Goal: Task Accomplishment & Management: Use online tool/utility

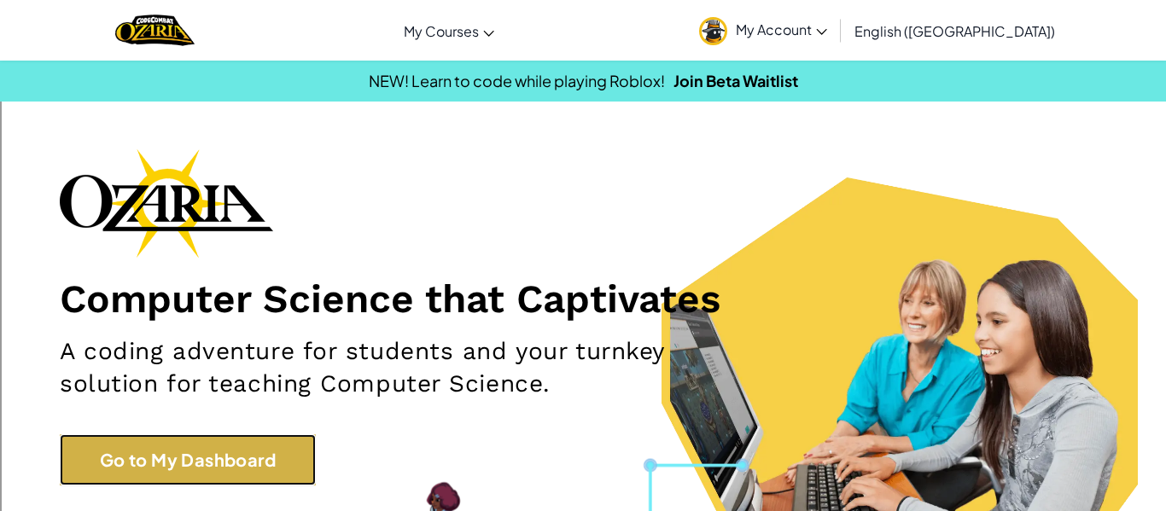
click at [237, 457] on link "Go to My Dashboard" at bounding box center [188, 460] width 256 height 51
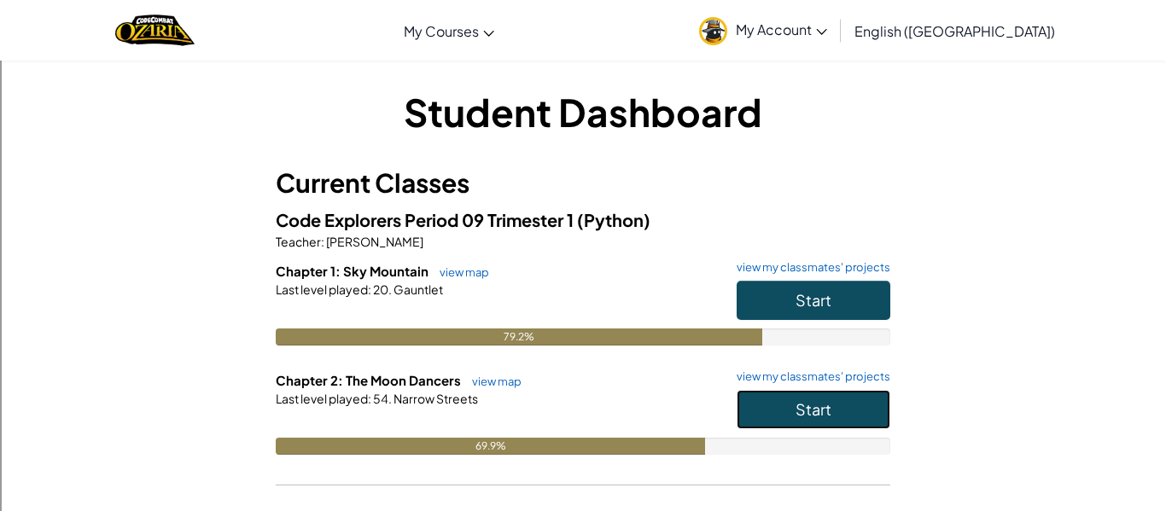
click at [758, 411] on button "Start" at bounding box center [814, 409] width 154 height 39
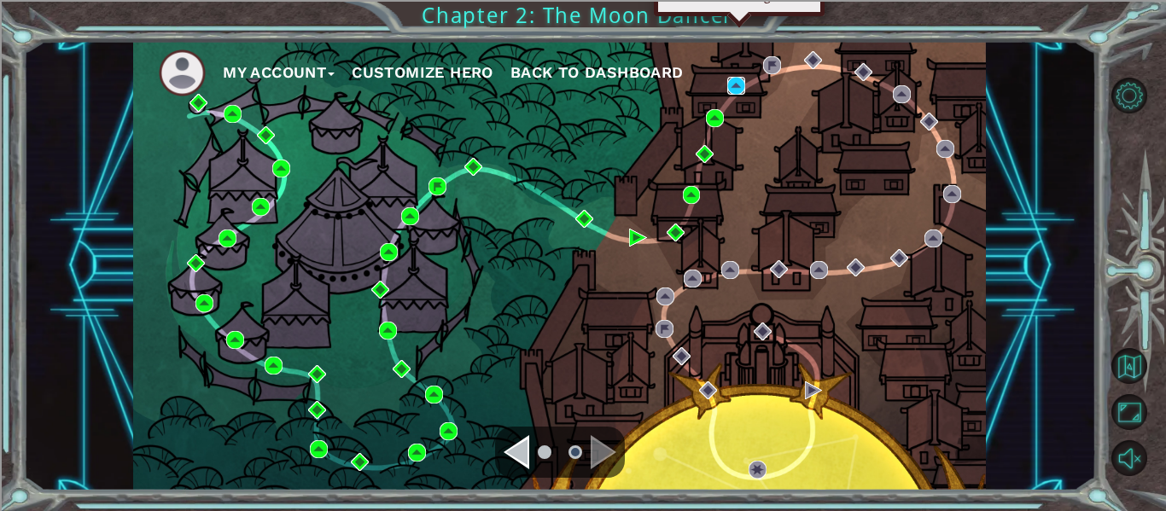
click at [735, 88] on img at bounding box center [737, 86] width 18 height 18
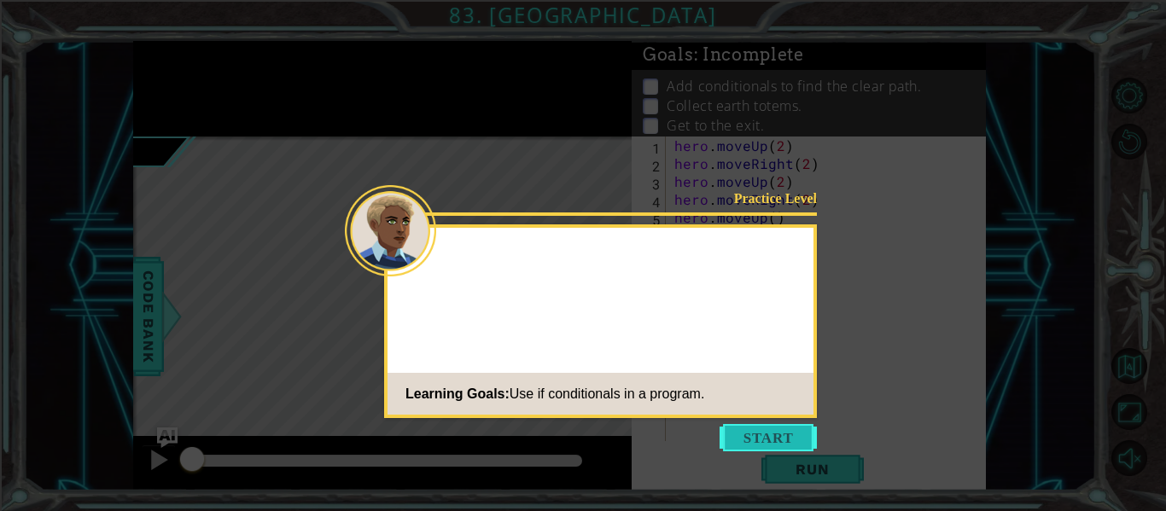
click at [769, 435] on button "Start" at bounding box center [768, 437] width 97 height 27
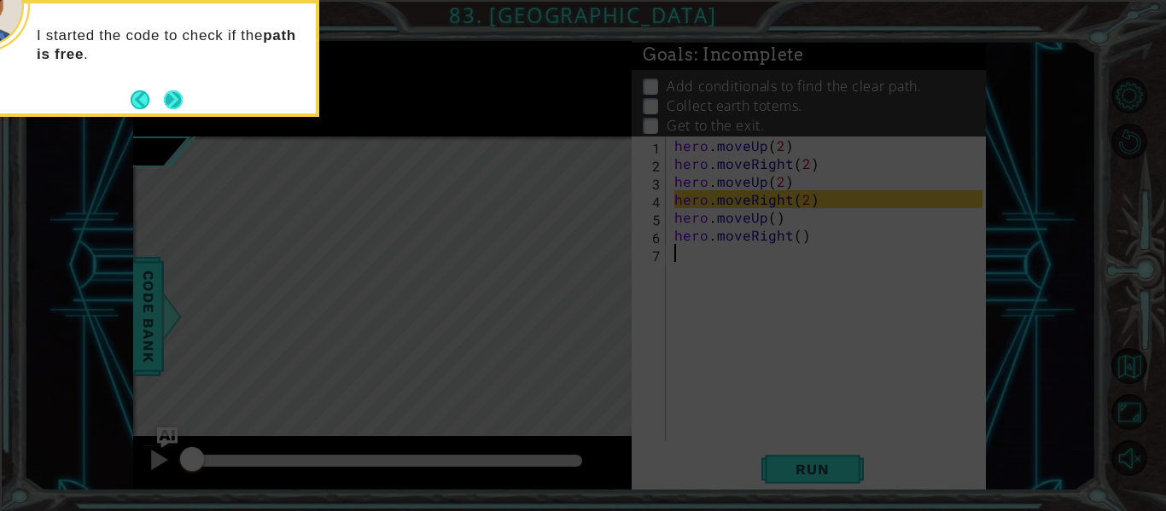
click at [168, 92] on button "Next" at bounding box center [173, 100] width 19 height 19
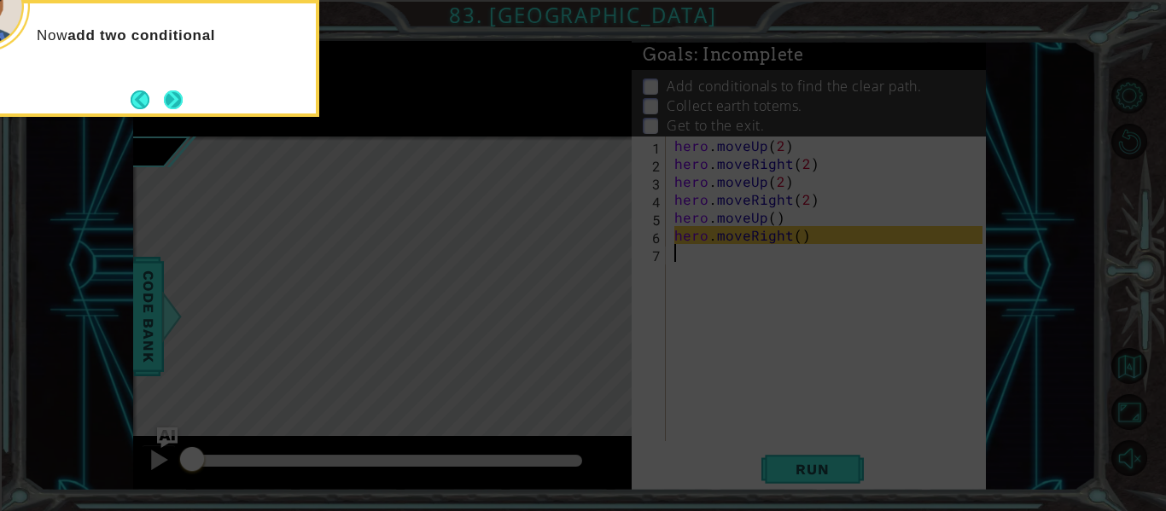
click at [170, 94] on button "Next" at bounding box center [173, 100] width 19 height 19
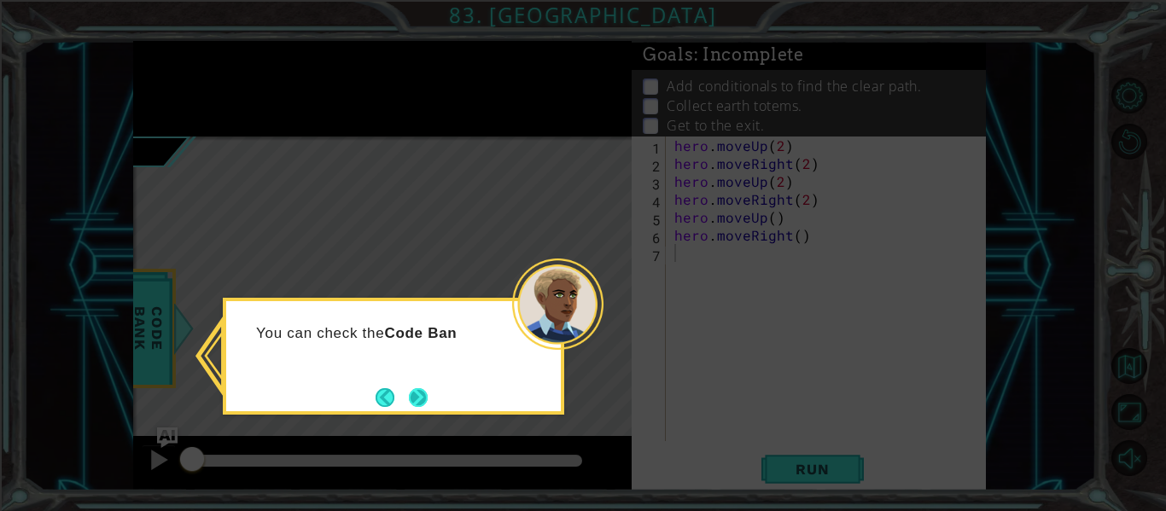
click at [424, 396] on button "Next" at bounding box center [418, 398] width 19 height 19
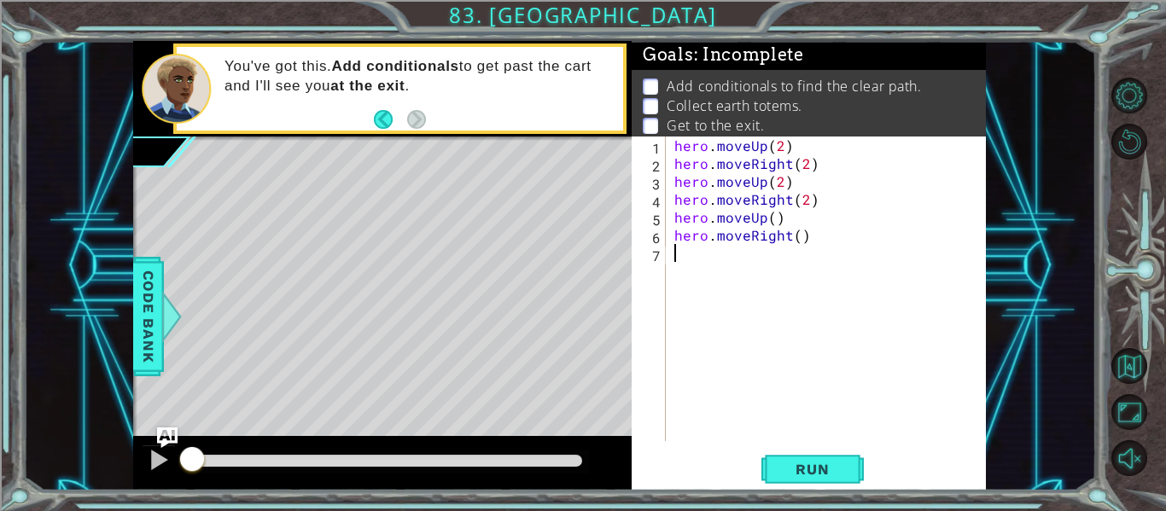
type textarea "hero.moveRight()"
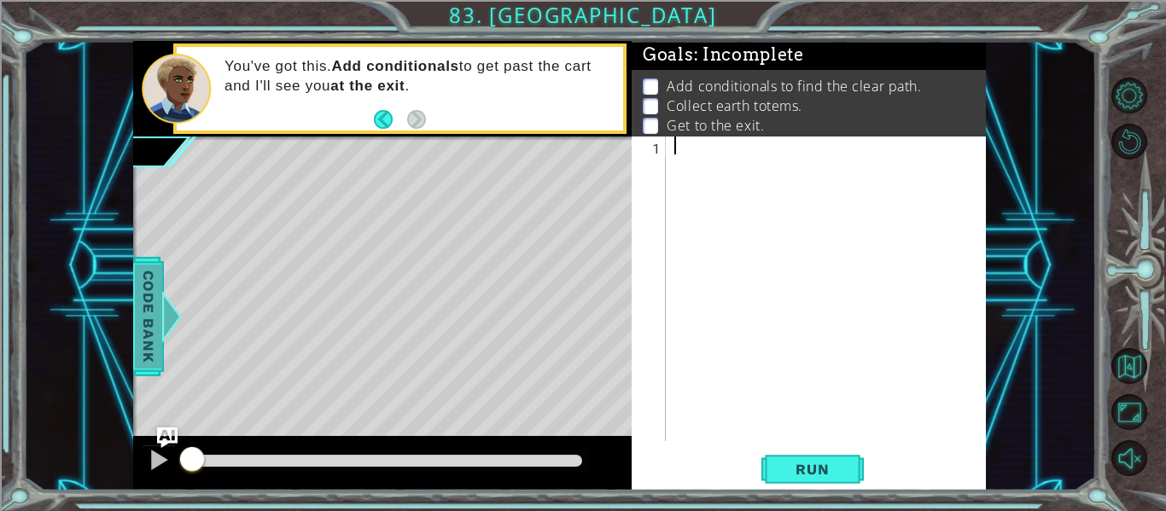
click at [149, 259] on div "Code Bank" at bounding box center [148, 317] width 31 height 120
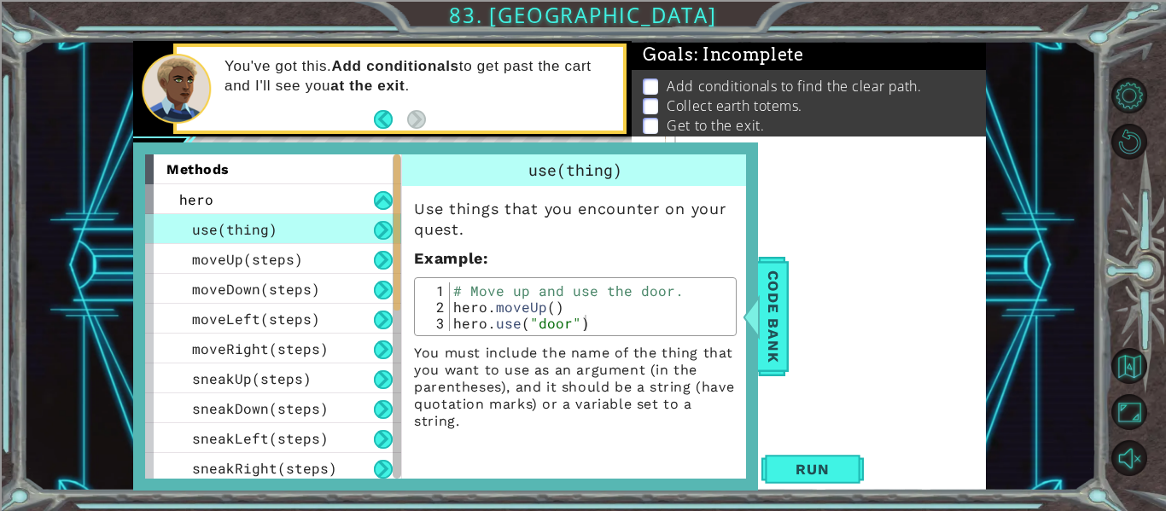
click at [821, 248] on div at bounding box center [831, 307] width 320 height 341
click at [770, 181] on div at bounding box center [831, 307] width 320 height 341
click at [1122, 134] on button "Restart Level" at bounding box center [1130, 142] width 36 height 36
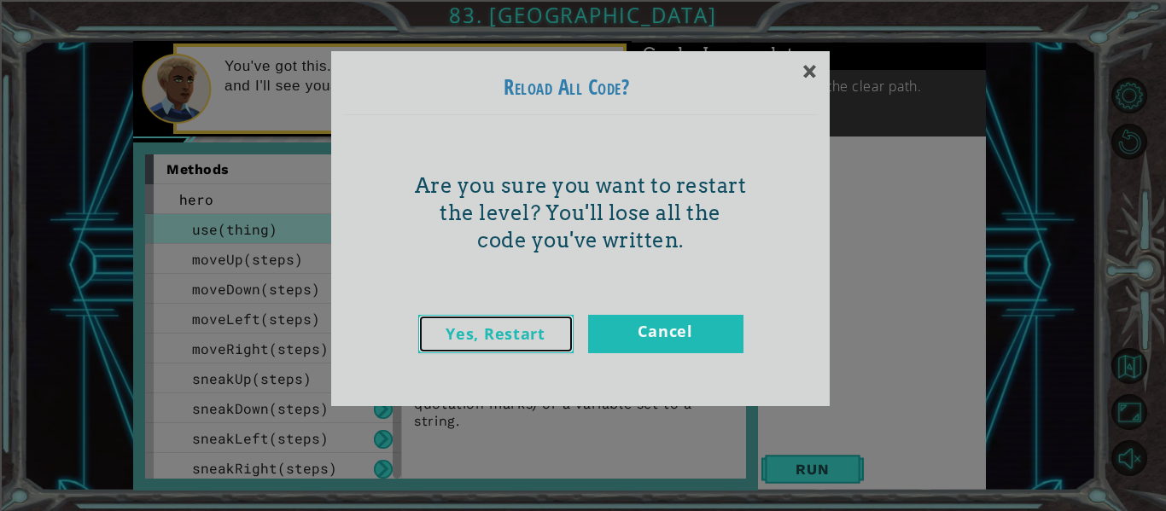
click at [549, 334] on link "Yes, Restart" at bounding box center [495, 334] width 155 height 38
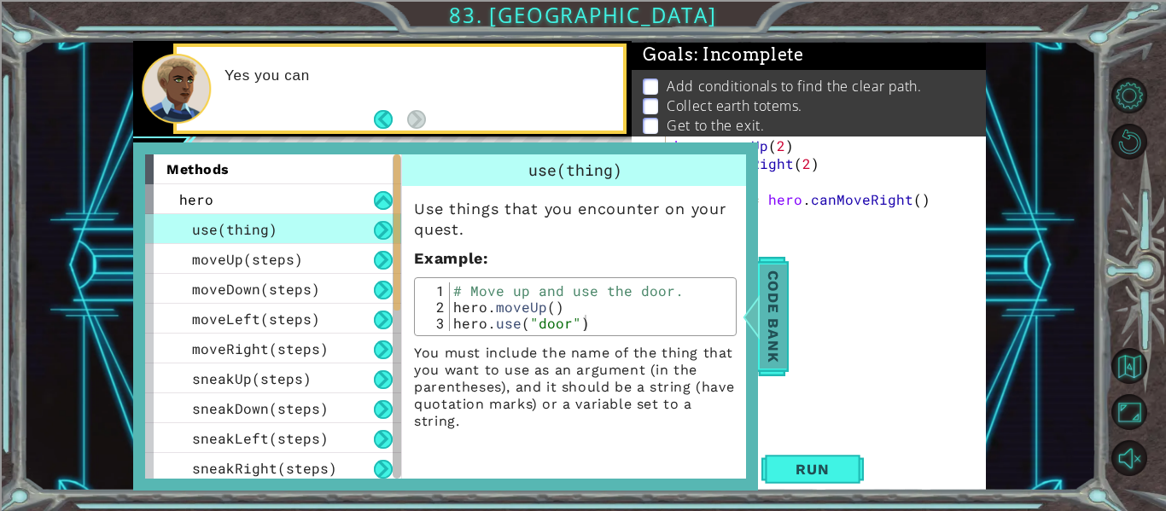
click at [780, 298] on span "Code Bank" at bounding box center [773, 317] width 27 height 104
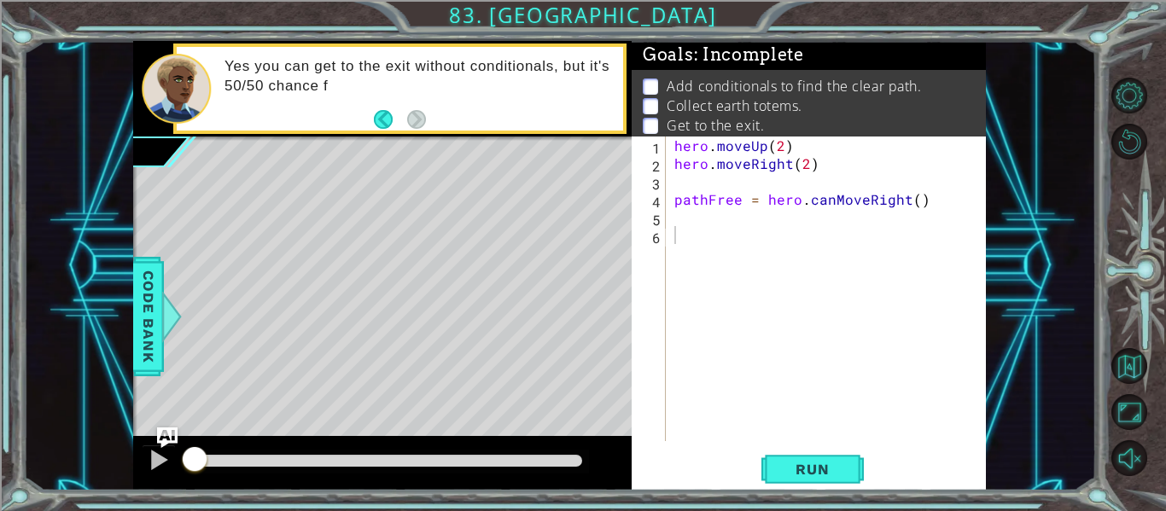
click at [712, 225] on div "hero . moveUp ( 2 ) hero . moveRight ( 2 ) pathFree = hero . canMoveRight ( )" at bounding box center [831, 307] width 320 height 341
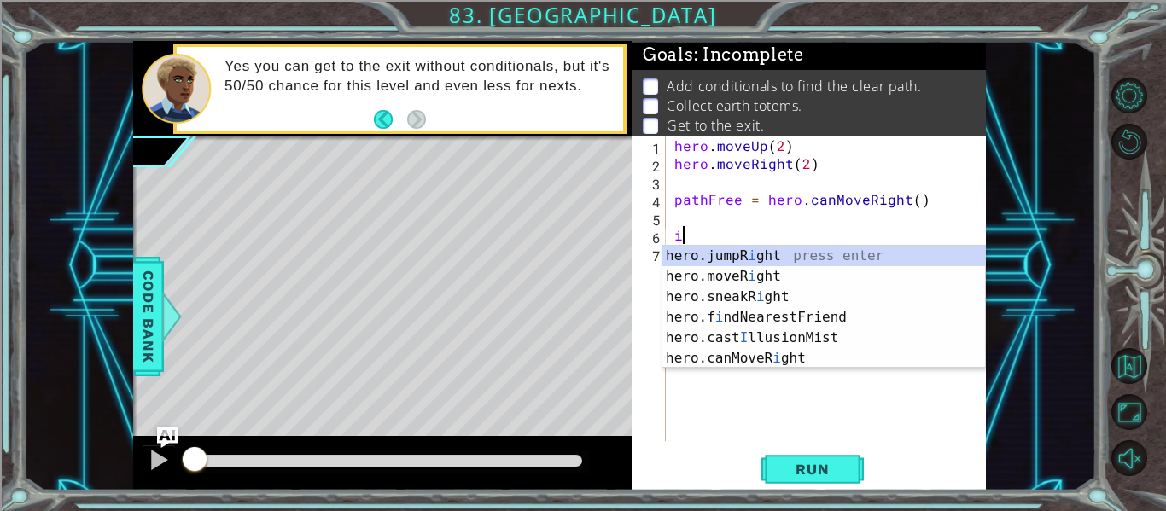
click at [164, 354] on div "Level Map" at bounding box center [527, 388] width 789 height 503
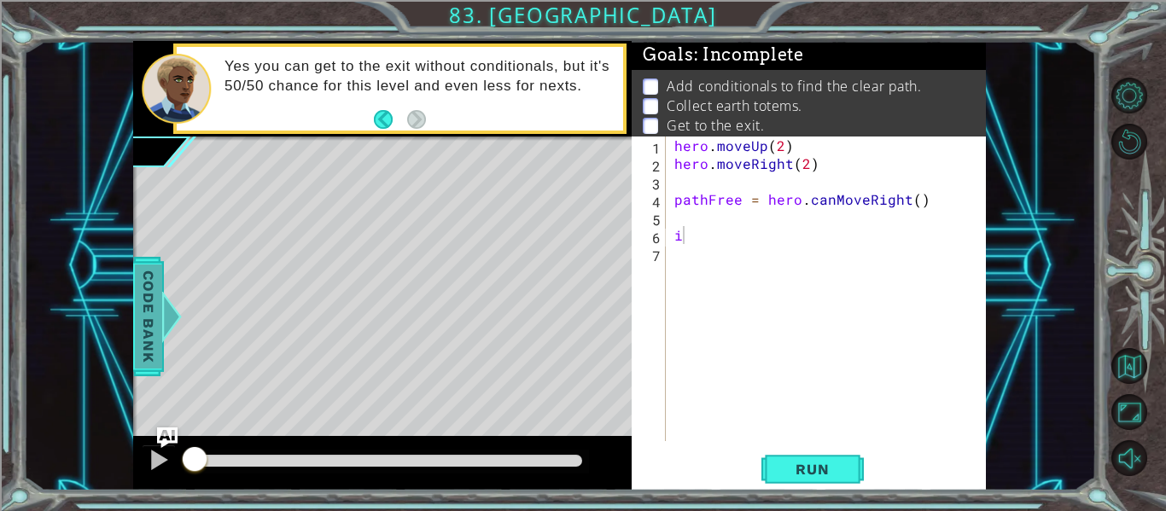
click at [149, 348] on span "Code Bank" at bounding box center [148, 317] width 27 height 104
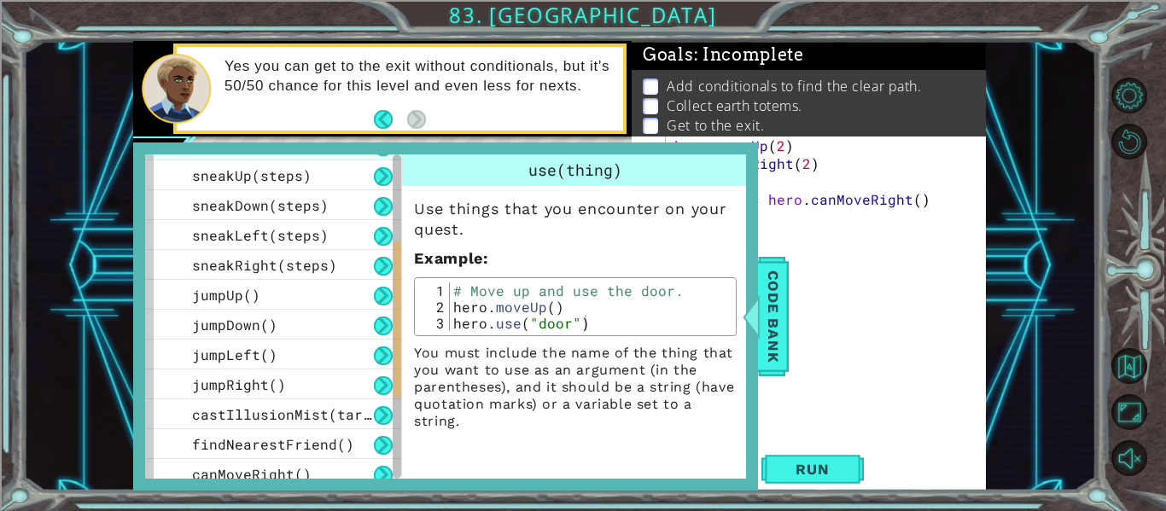
scroll to position [393, 0]
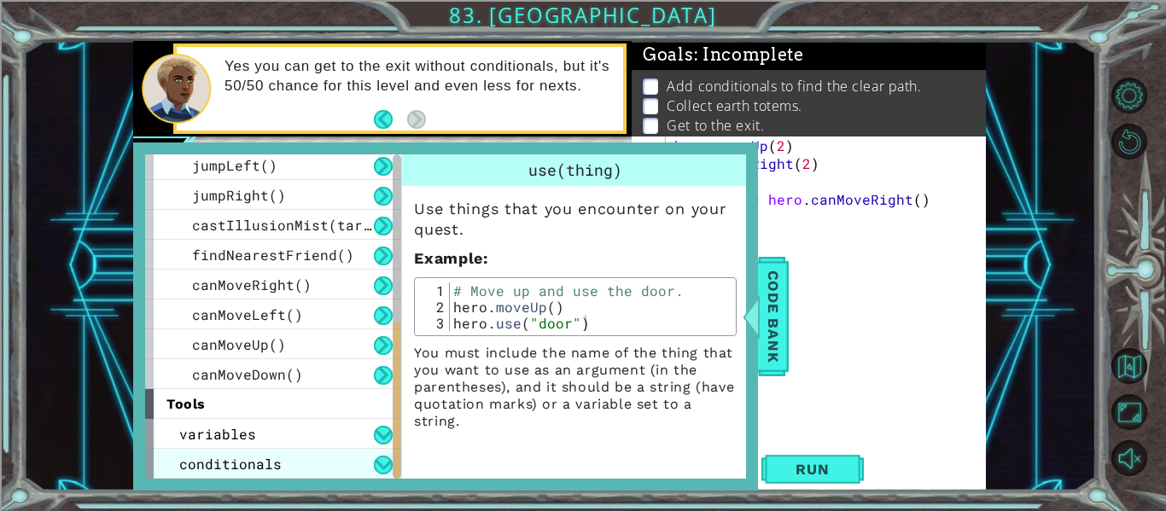
click at [351, 456] on div "conditionals" at bounding box center [273, 464] width 256 height 30
click at [333, 457] on div "conditionals" at bounding box center [273, 464] width 256 height 30
click at [380, 463] on button at bounding box center [383, 465] width 19 height 19
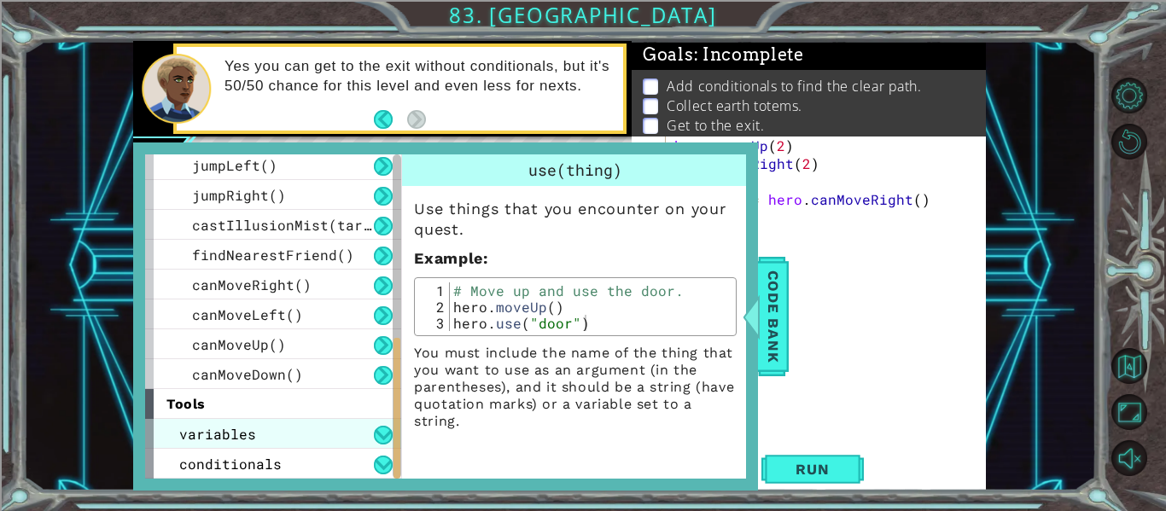
click at [247, 435] on span "variables" at bounding box center [217, 434] width 77 height 18
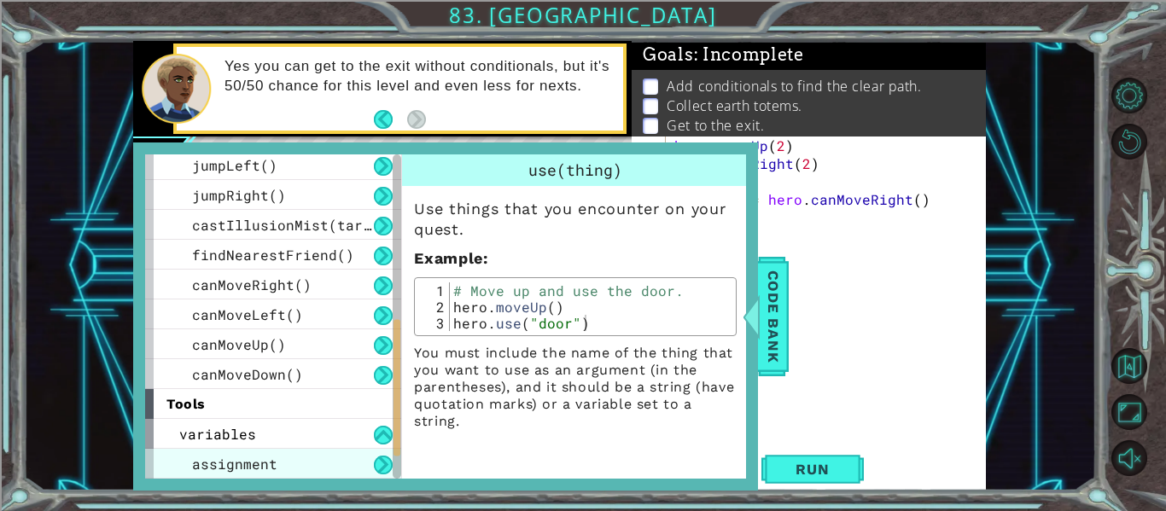
click at [242, 459] on span "assignment" at bounding box center [234, 464] width 85 height 18
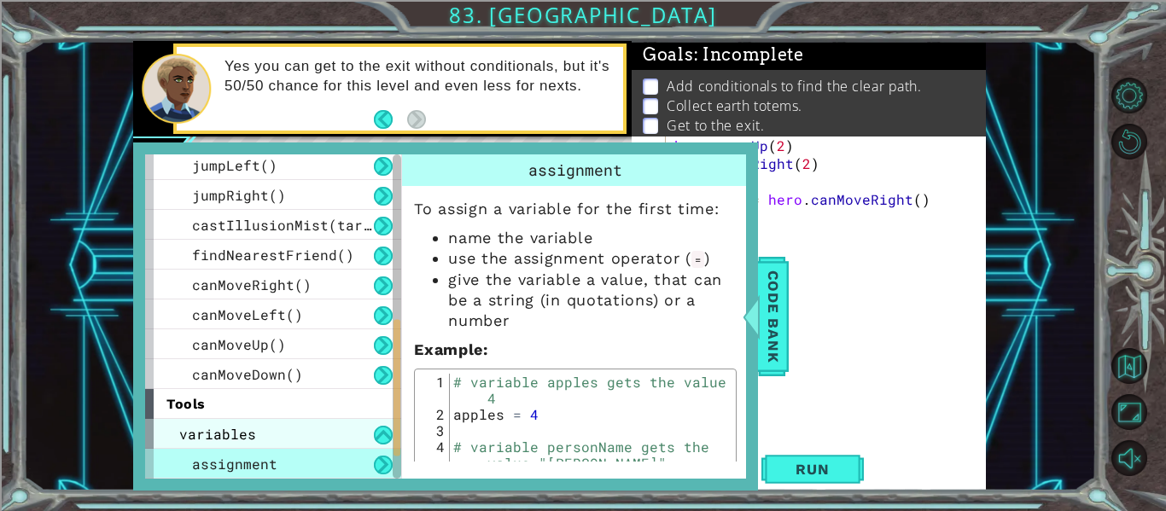
click at [292, 439] on div "variables" at bounding box center [273, 434] width 256 height 30
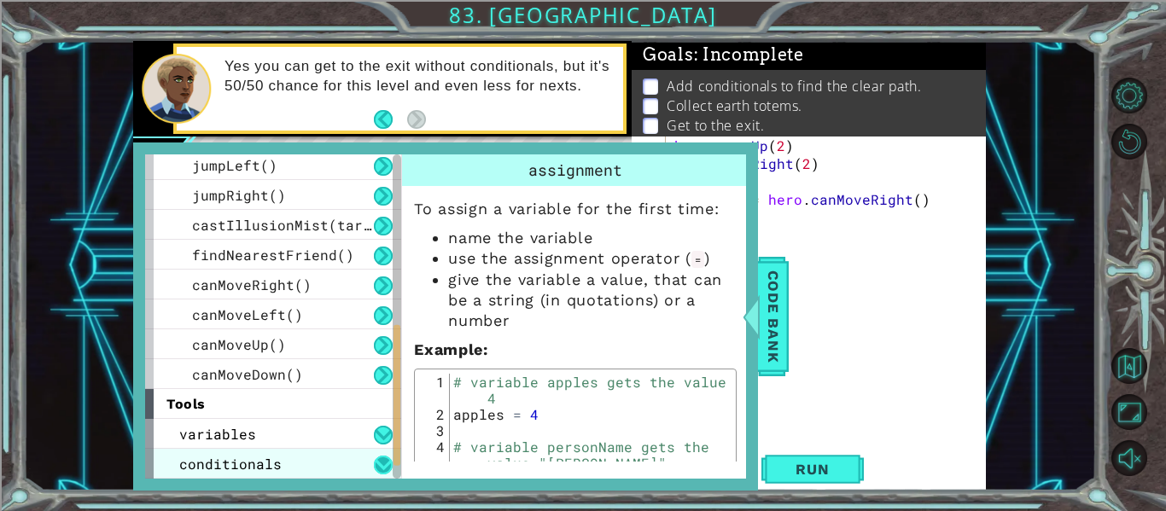
click at [378, 462] on button at bounding box center [383, 465] width 19 height 19
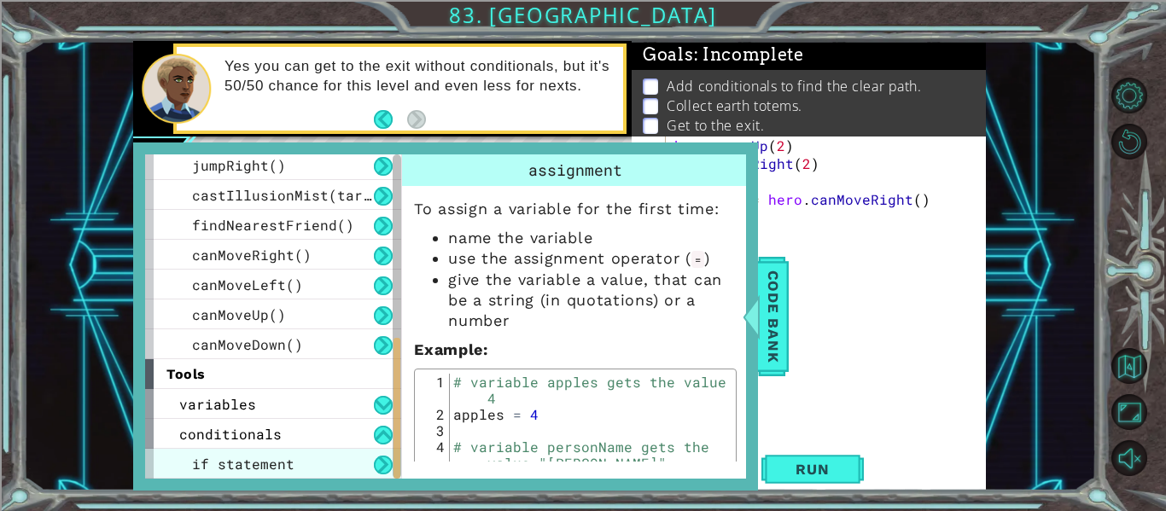
click at [317, 472] on div "if statement" at bounding box center [273, 464] width 256 height 30
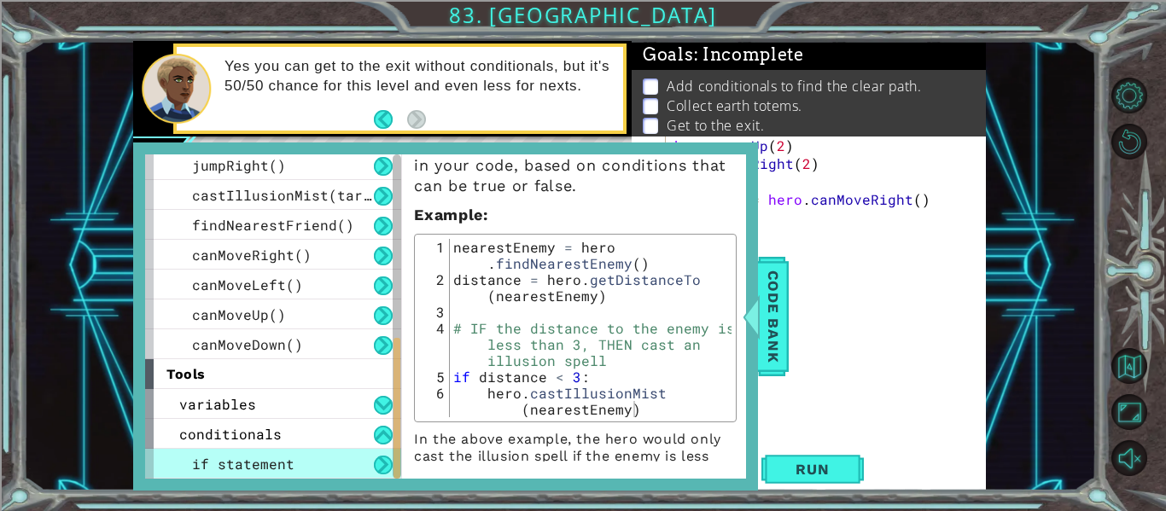
scroll to position [83, 0]
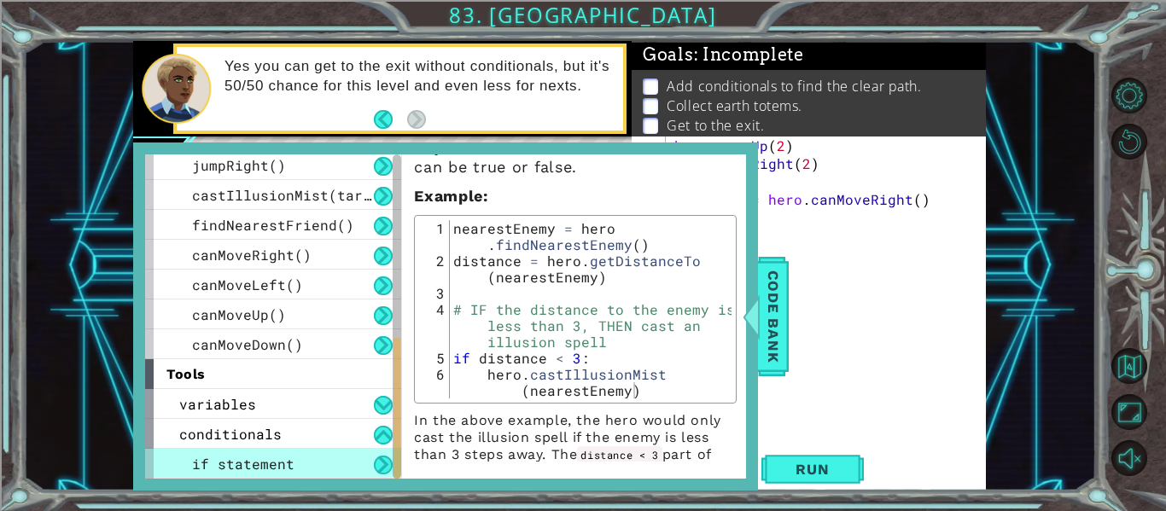
click at [832, 229] on div "hero . moveUp ( 2 ) hero . moveRight ( 2 ) pathFree = hero . canMoveRight ( ) i" at bounding box center [831, 307] width 320 height 341
click at [764, 299] on span "Code Bank" at bounding box center [773, 317] width 27 height 104
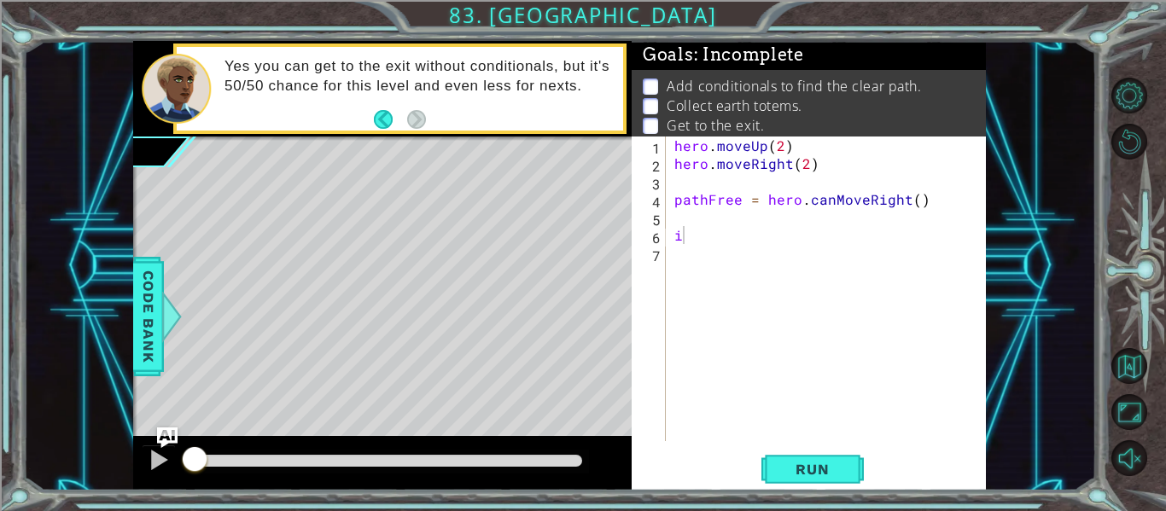
click at [693, 237] on div "hero . moveUp ( 2 ) hero . moveRight ( 2 ) pathFree = hero . canMoveRight ( ) i" at bounding box center [831, 307] width 320 height 341
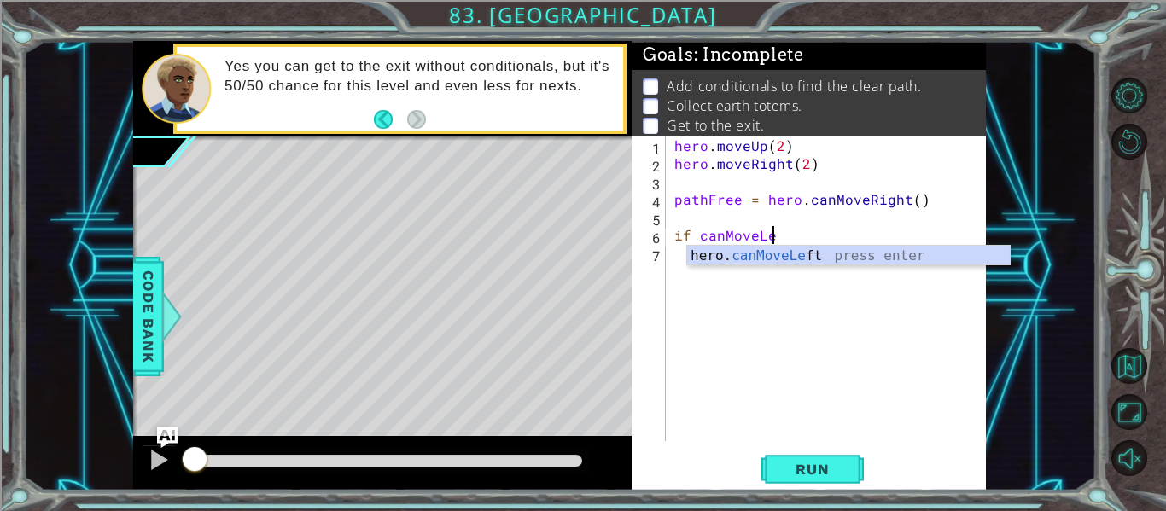
scroll to position [0, 6]
type textarea "if hero.canMoveLeft()"
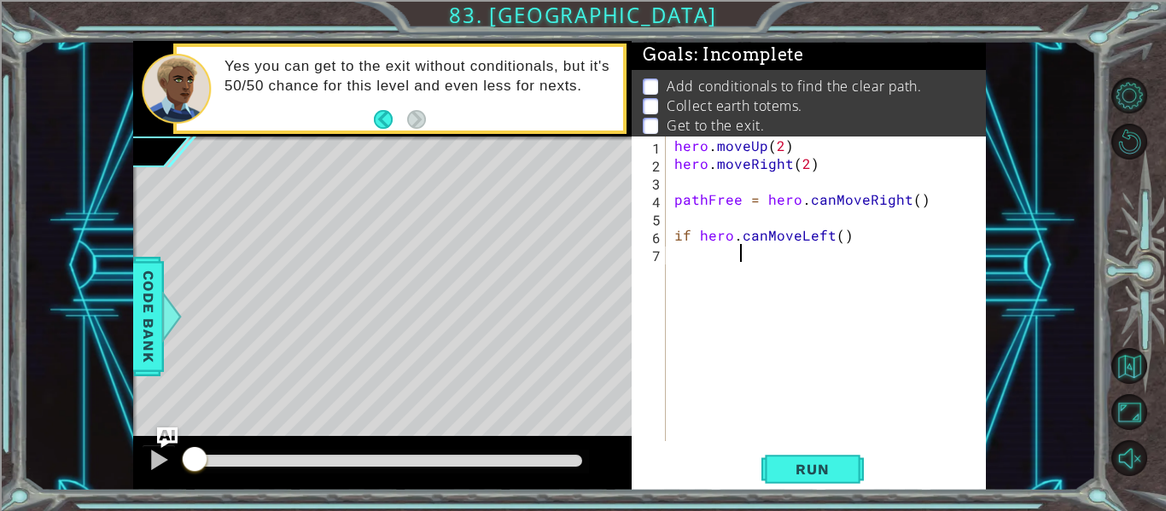
scroll to position [0, 3]
type textarea "=hero.moveLeft(2)"
type textarea "i"
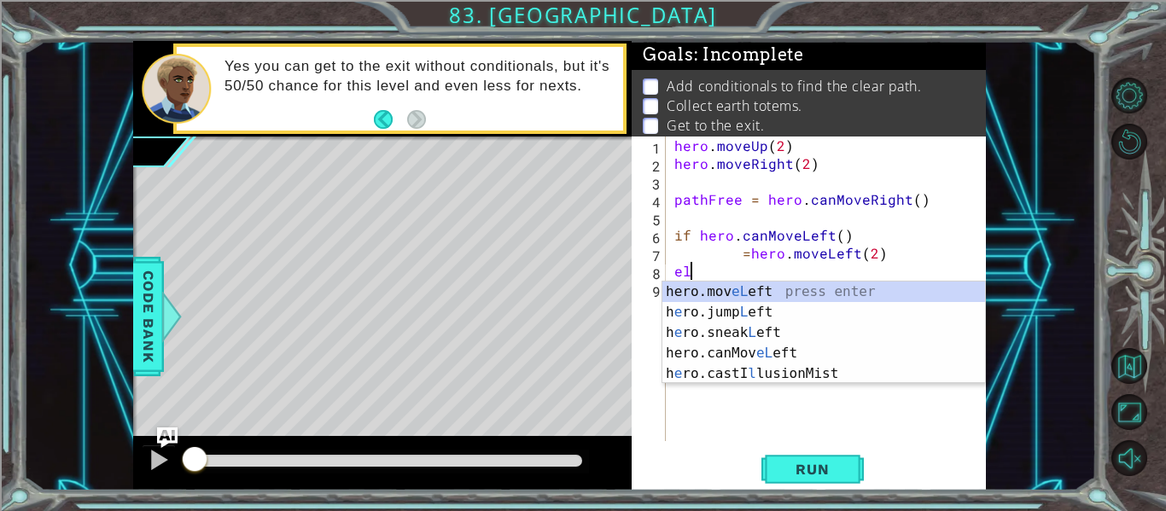
scroll to position [0, 1]
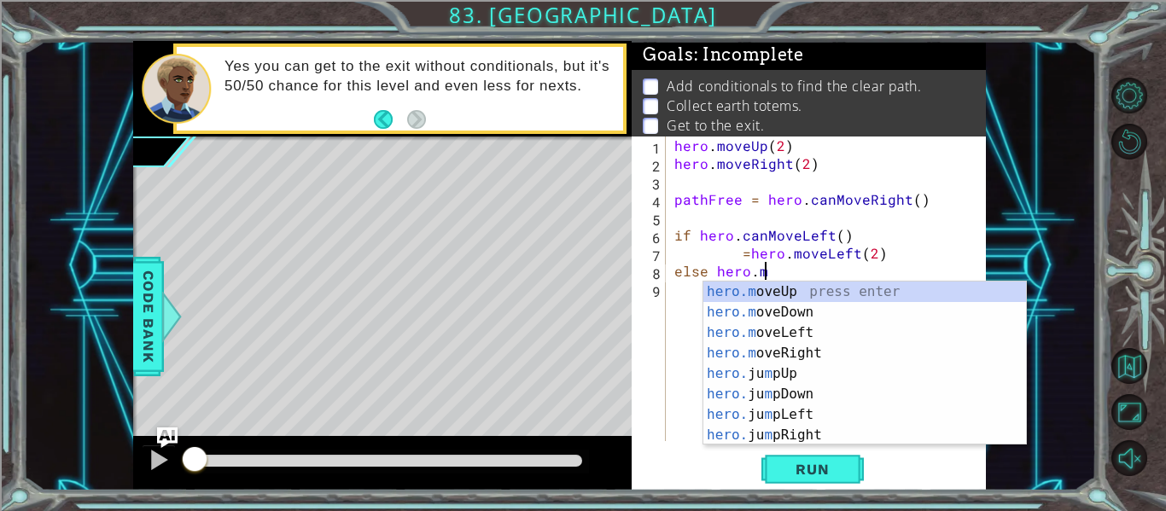
type textarea "else hero."
click at [770, 295] on div "hero. jumpUp press enter hero. jumpDown press enter hero. jumpLeft press enter …" at bounding box center [865, 384] width 323 height 205
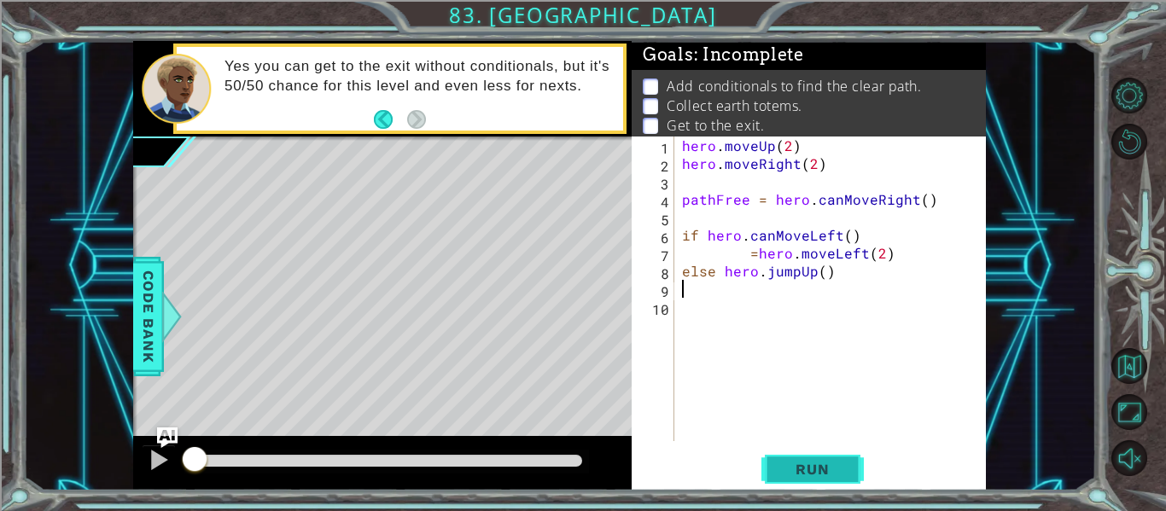
click at [830, 465] on span "Run" at bounding box center [812, 469] width 67 height 17
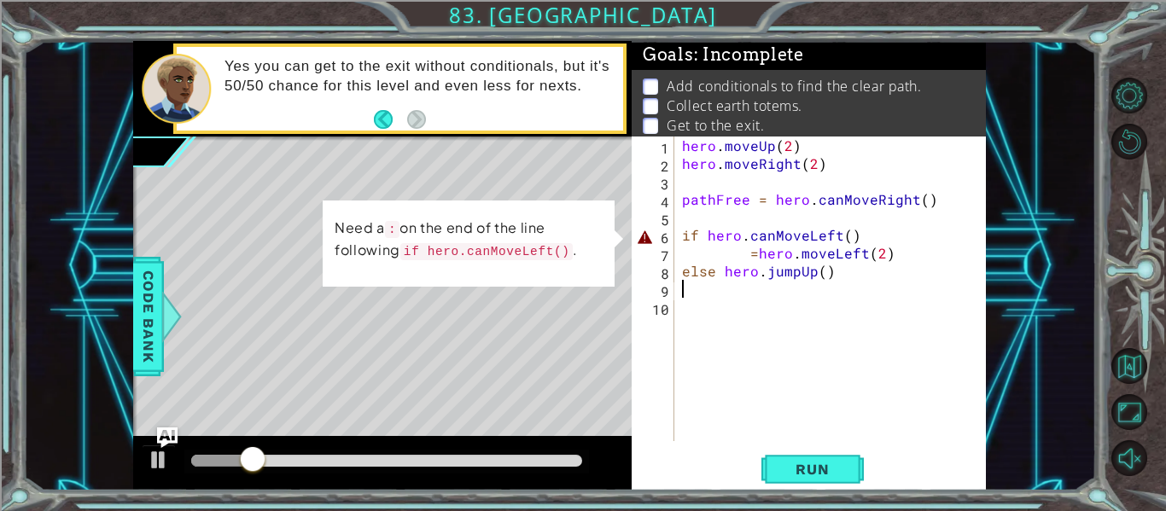
click at [858, 238] on div "hero . moveUp ( 2 ) hero . moveRight ( 2 ) pathFree = hero . canMoveRight ( ) i…" at bounding box center [835, 307] width 313 height 341
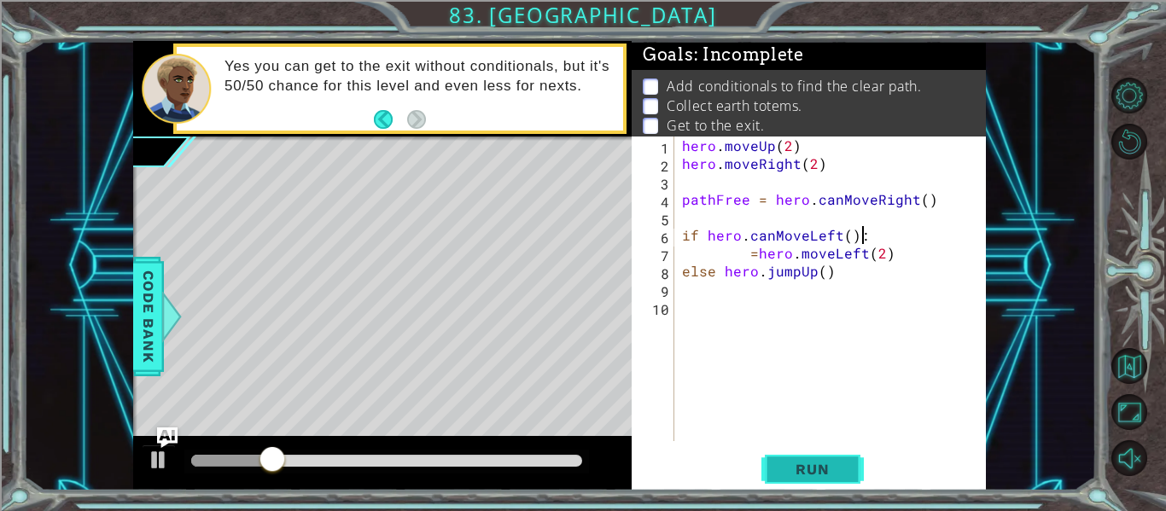
click at [789, 465] on span "Run" at bounding box center [812, 469] width 67 height 17
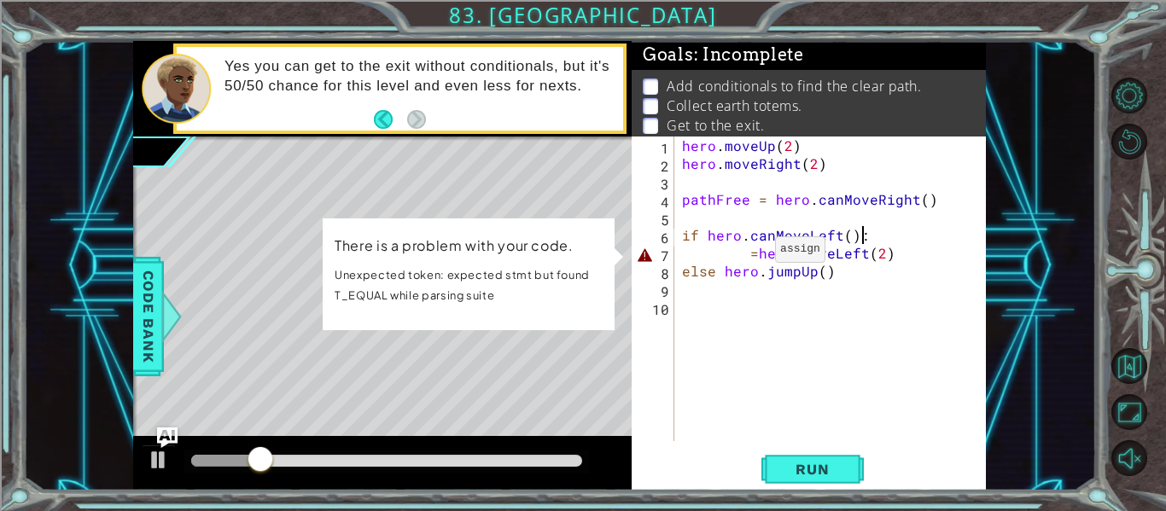
click at [754, 254] on div "hero . moveUp ( 2 ) hero . moveRight ( 2 ) pathFree = hero . canMoveRight ( ) i…" at bounding box center [835, 307] width 313 height 341
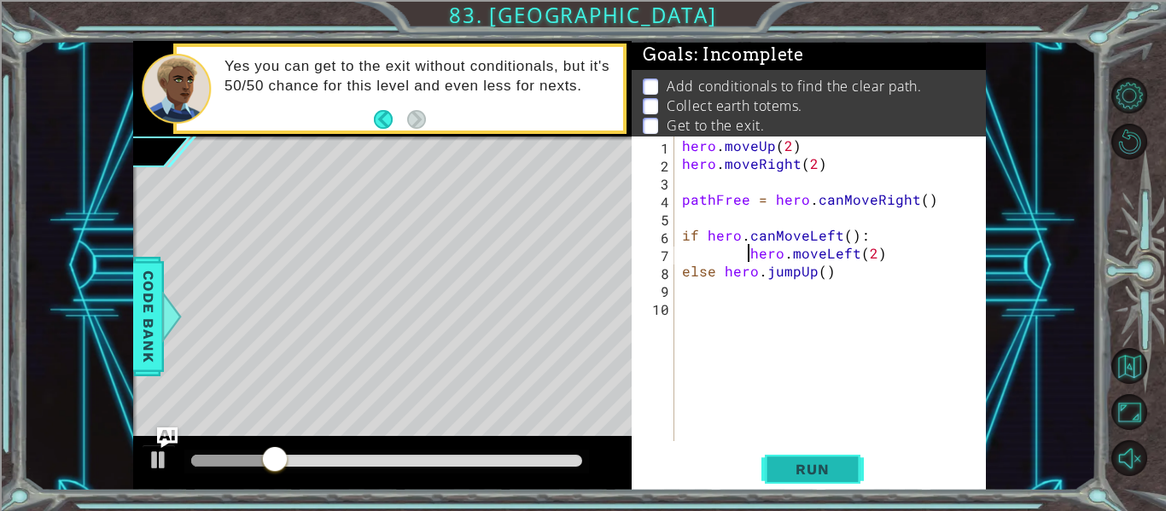
click at [815, 453] on button "Run" at bounding box center [813, 470] width 102 height 35
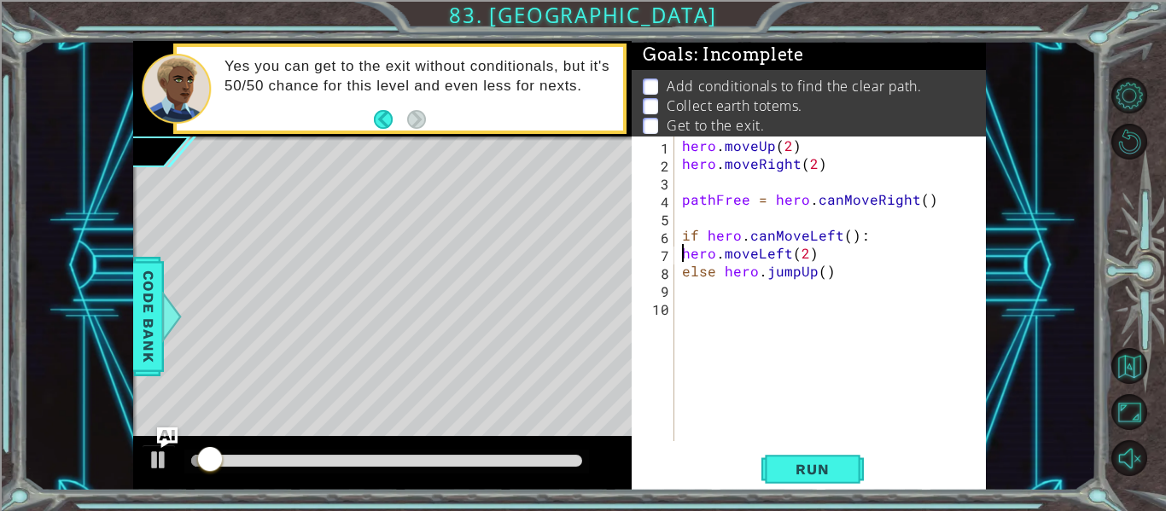
scroll to position [0, 8]
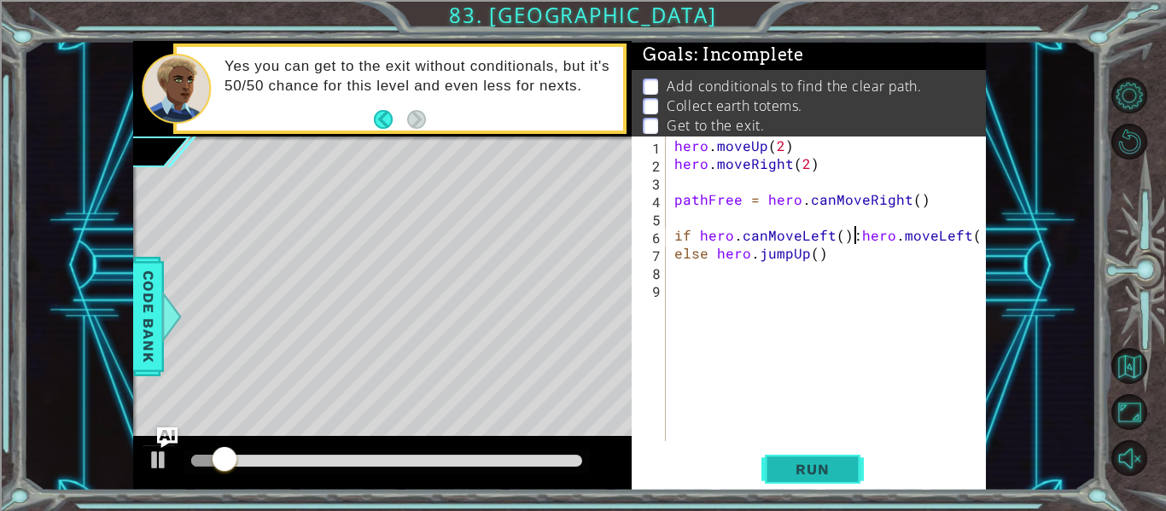
click at [800, 465] on span "Run" at bounding box center [812, 469] width 67 height 17
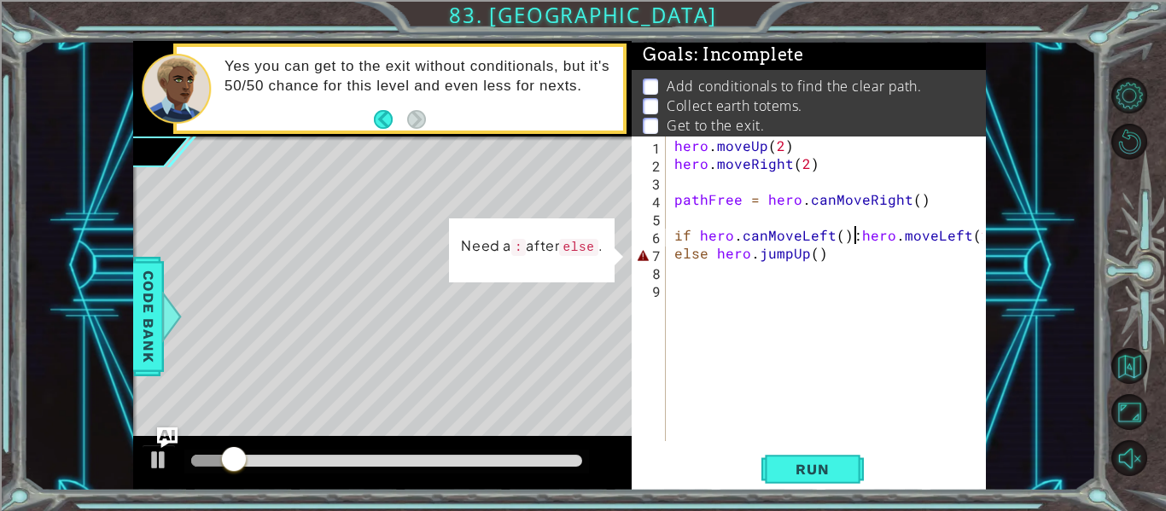
click at [702, 255] on div "hero . moveUp ( 2 ) hero . moveRight ( 2 ) pathFree = hero . canMoveRight ( ) i…" at bounding box center [831, 307] width 320 height 341
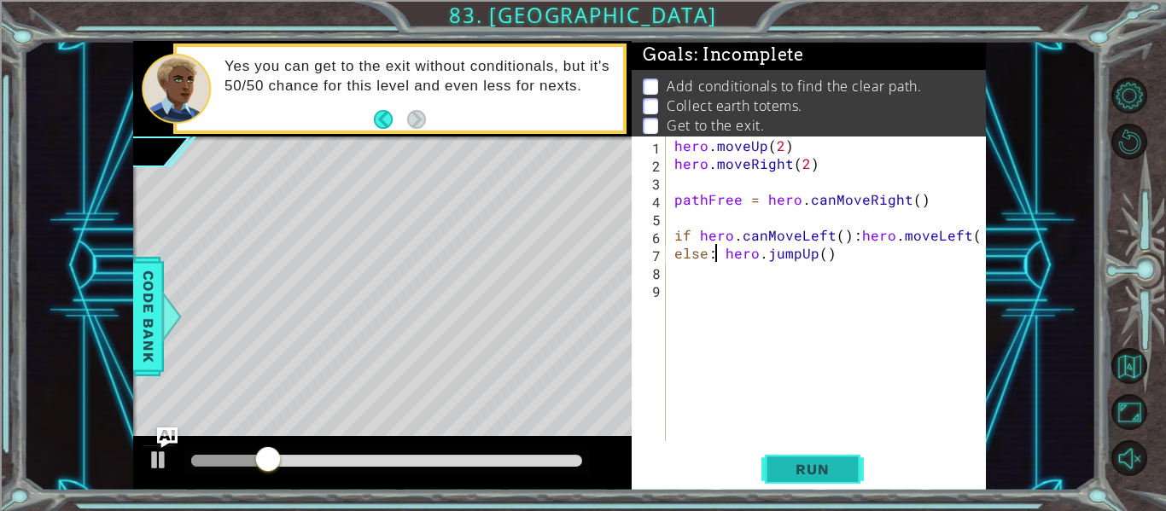
click at [768, 468] on button "Run" at bounding box center [813, 470] width 102 height 35
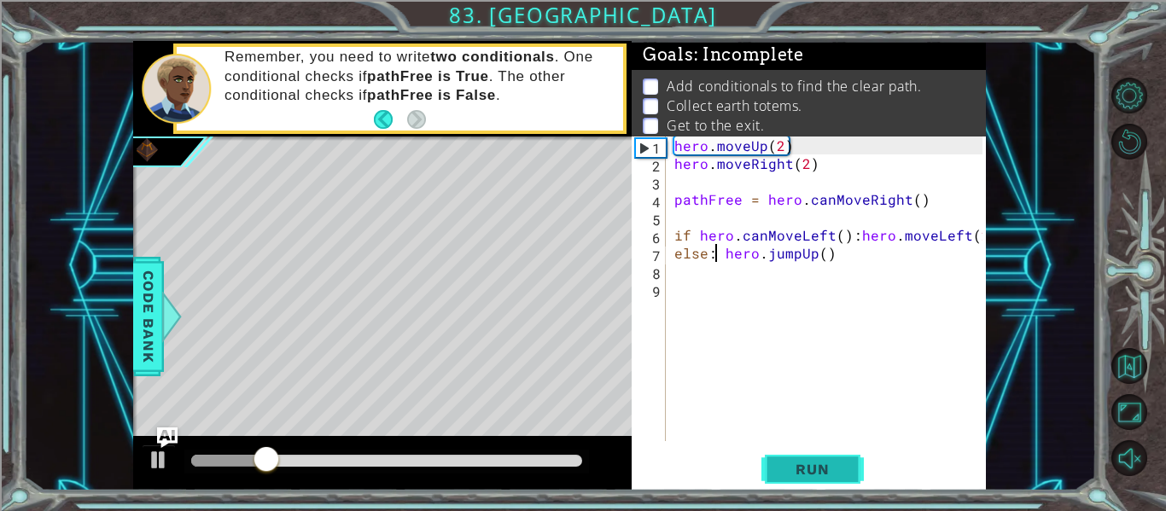
click at [768, 468] on button "Run" at bounding box center [813, 470] width 102 height 35
click at [950, 233] on div "hero . moveUp ( 2 ) hero . moveRight ( 2 ) pathFree = hero . canMoveRight ( ) i…" at bounding box center [831, 307] width 320 height 341
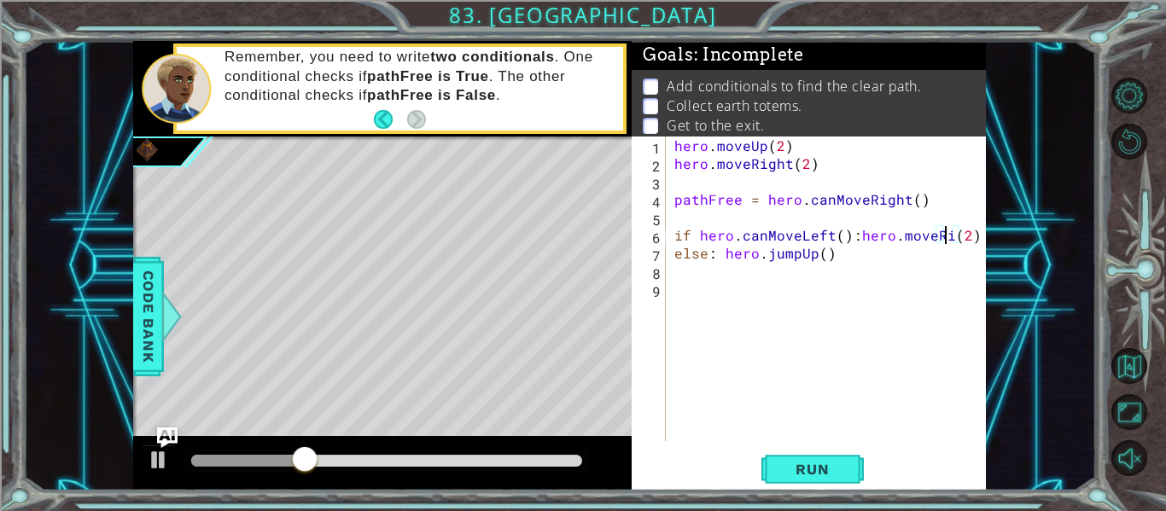
scroll to position [0, 19]
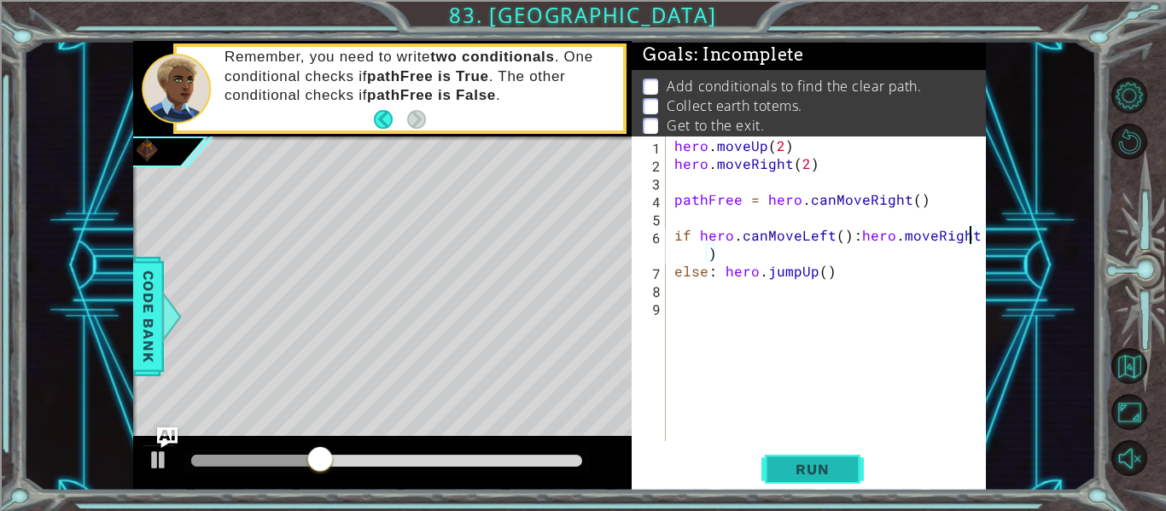
type textarea "if hero.canMoveLeft():hero.moveRight(2)"
click at [795, 463] on span "Run" at bounding box center [812, 469] width 67 height 17
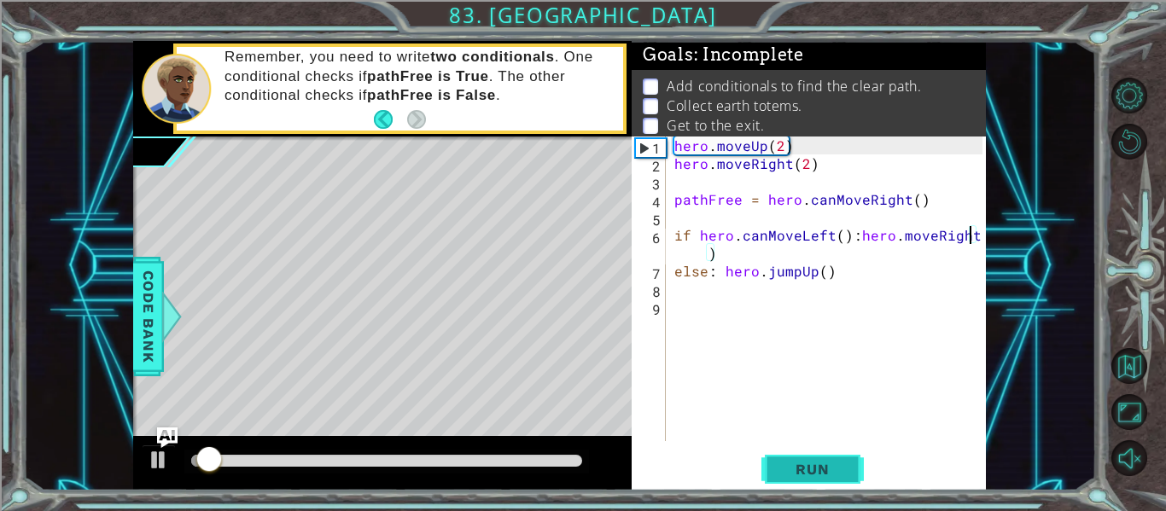
click at [791, 453] on button "Run" at bounding box center [813, 470] width 102 height 35
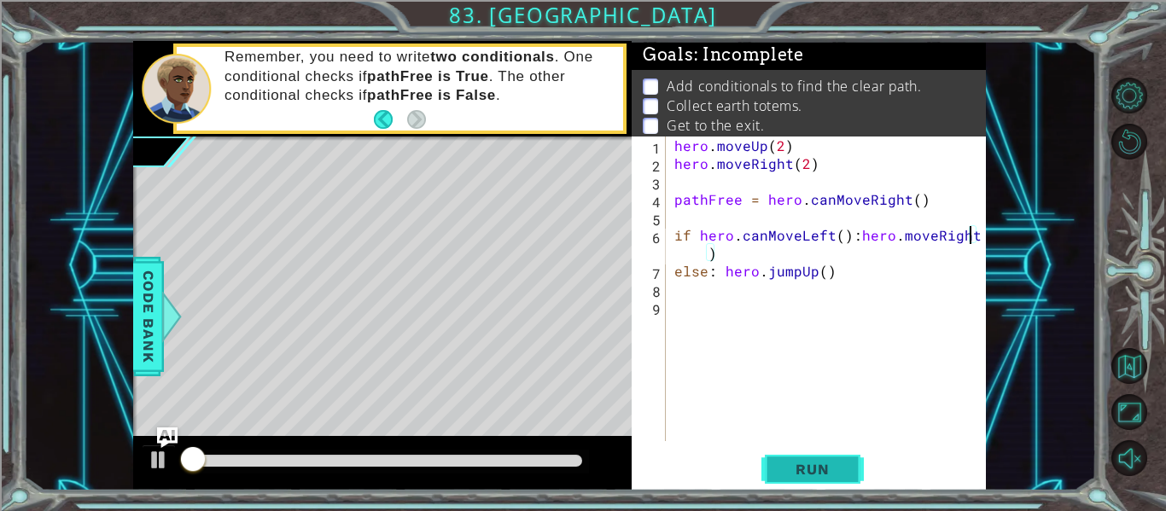
click at [792, 458] on button "Run" at bounding box center [813, 470] width 102 height 35
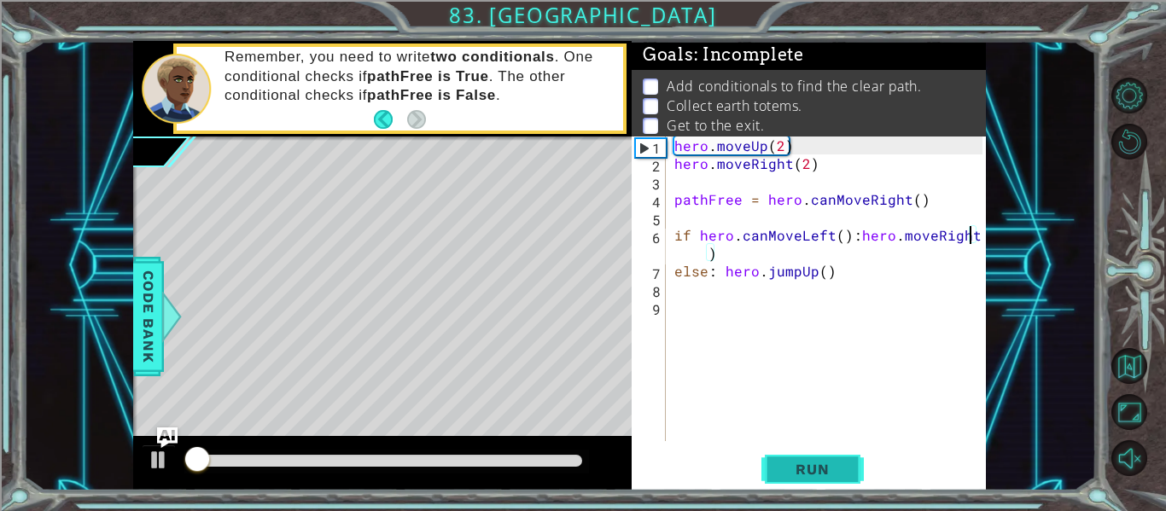
click at [792, 458] on button "Run" at bounding box center [813, 470] width 102 height 35
click at [669, 291] on div "if hero.canMoveLeft():hero.moveRight(2) 1 2 3 4 5 6 7 8 9 hero . moveUp ( 2 ) h…" at bounding box center [807, 289] width 351 height 305
click at [688, 297] on div "hero . moveUp ( 2 ) hero . moveRight ( 2 ) pathFree = hero . canMoveRight ( ) i…" at bounding box center [831, 307] width 320 height 341
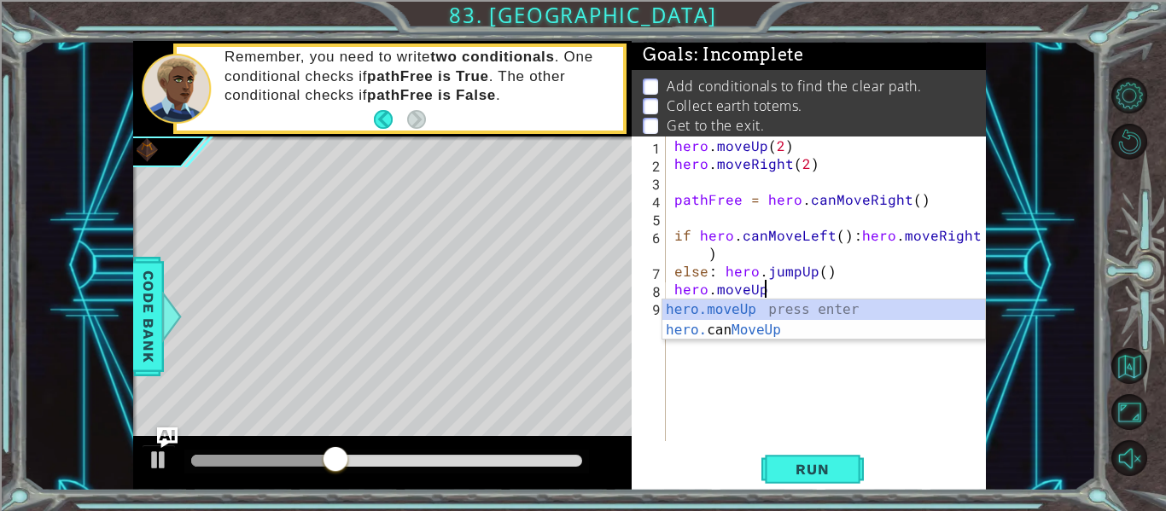
scroll to position [0, 6]
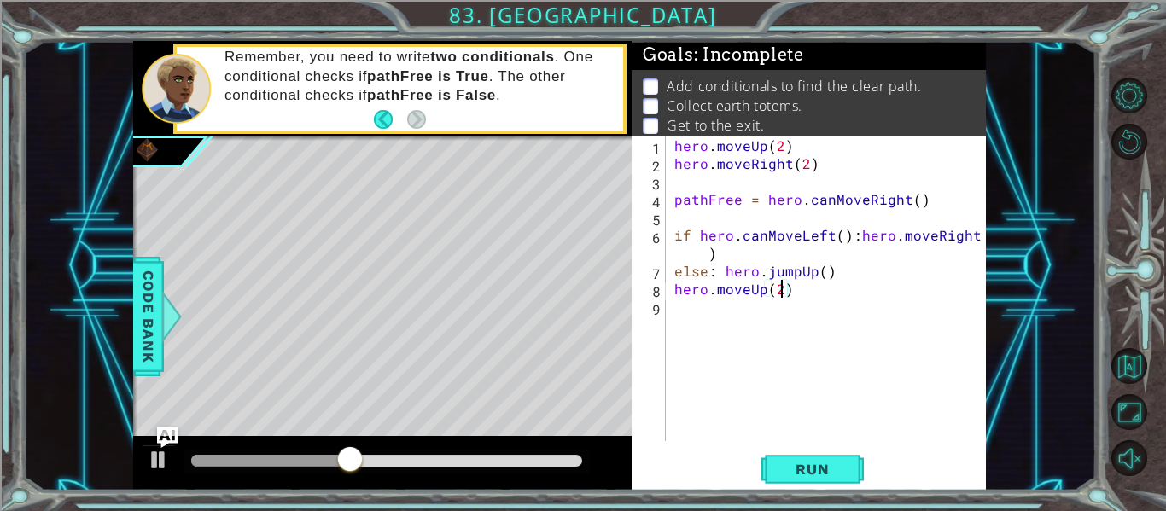
type textarea "hero.moveUp(3)"
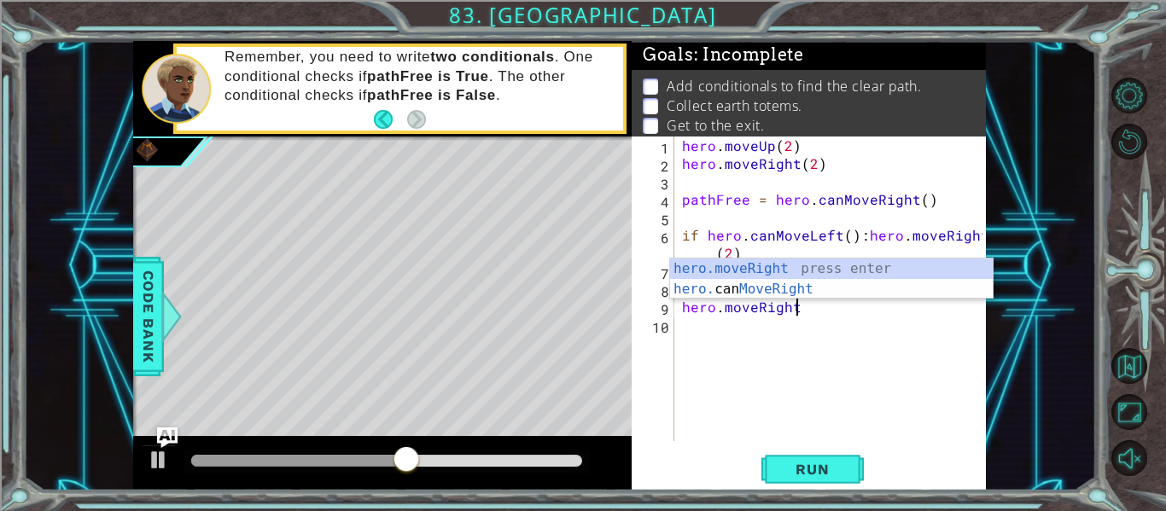
scroll to position [0, 8]
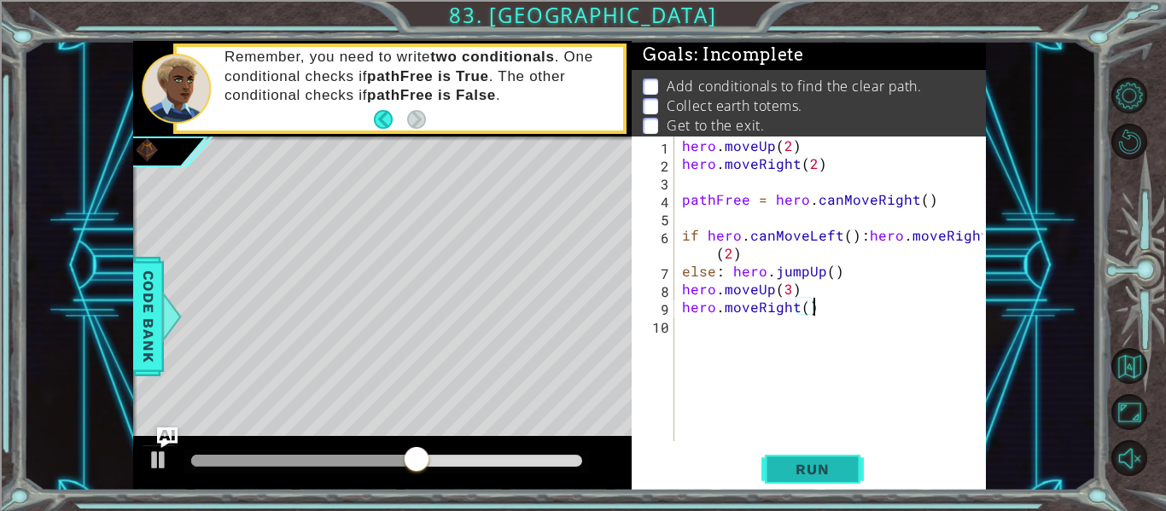
click at [786, 461] on span "Run" at bounding box center [812, 469] width 67 height 17
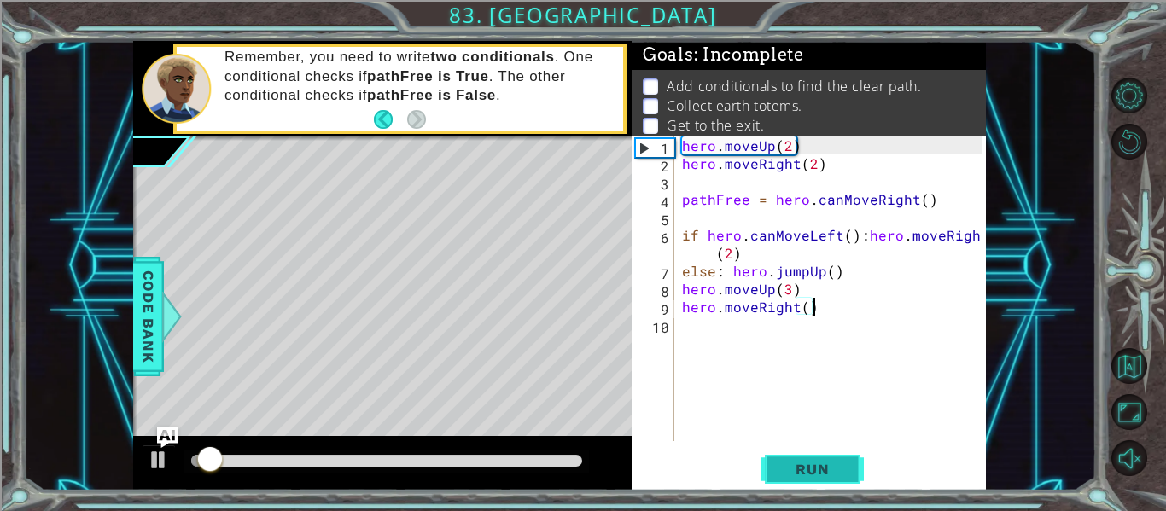
click at [786, 461] on span "Run" at bounding box center [812, 469] width 67 height 17
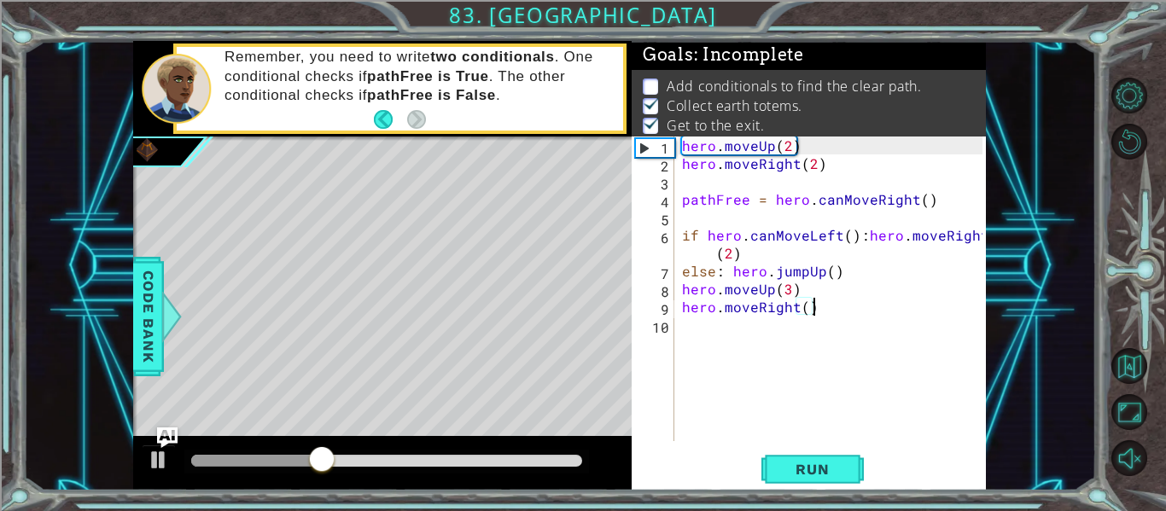
click at [566, 457] on div at bounding box center [386, 461] width 391 height 12
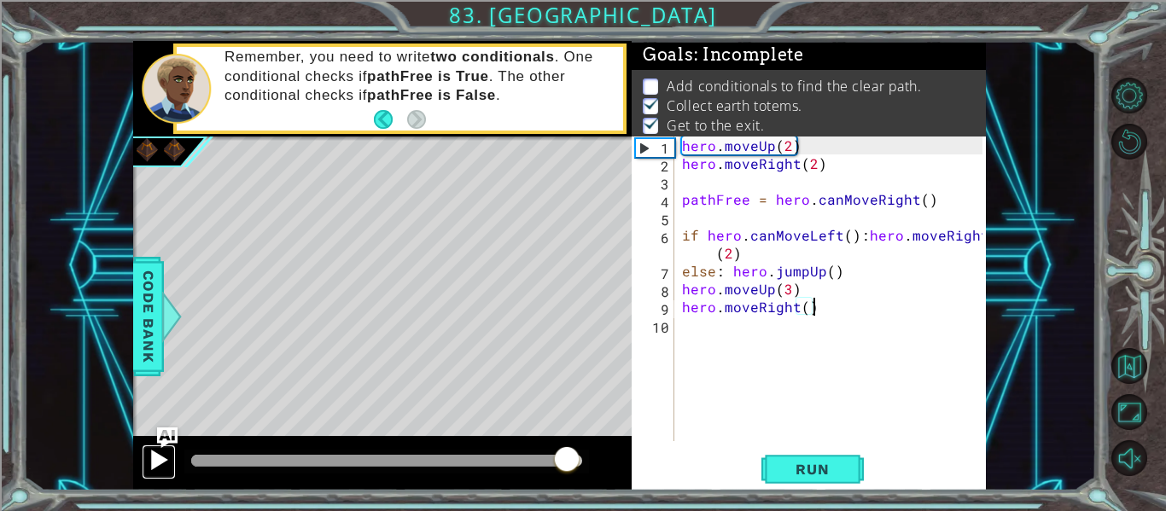
click at [158, 455] on div at bounding box center [159, 460] width 22 height 22
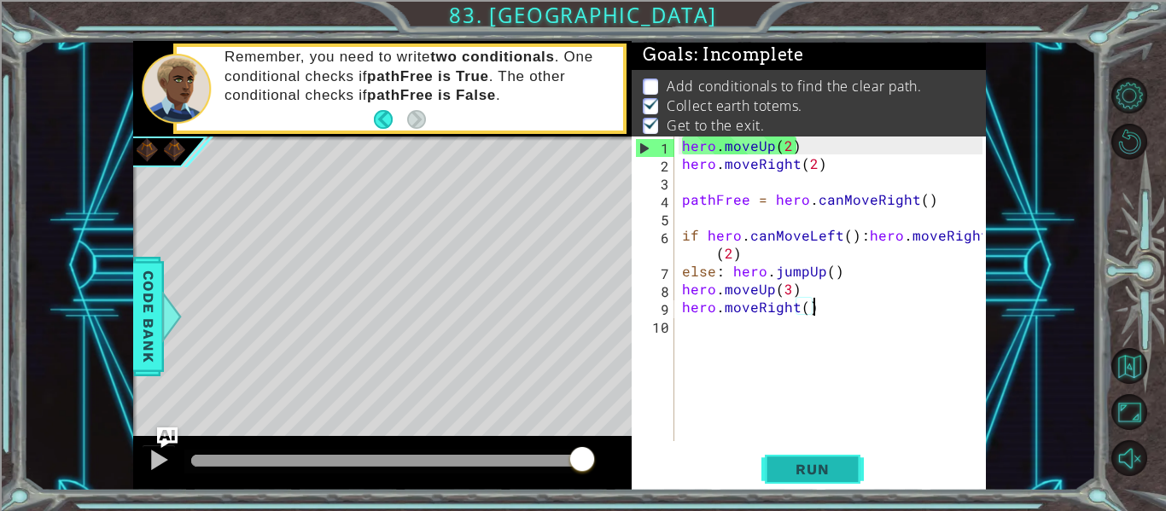
click at [823, 461] on span "Run" at bounding box center [812, 469] width 67 height 17
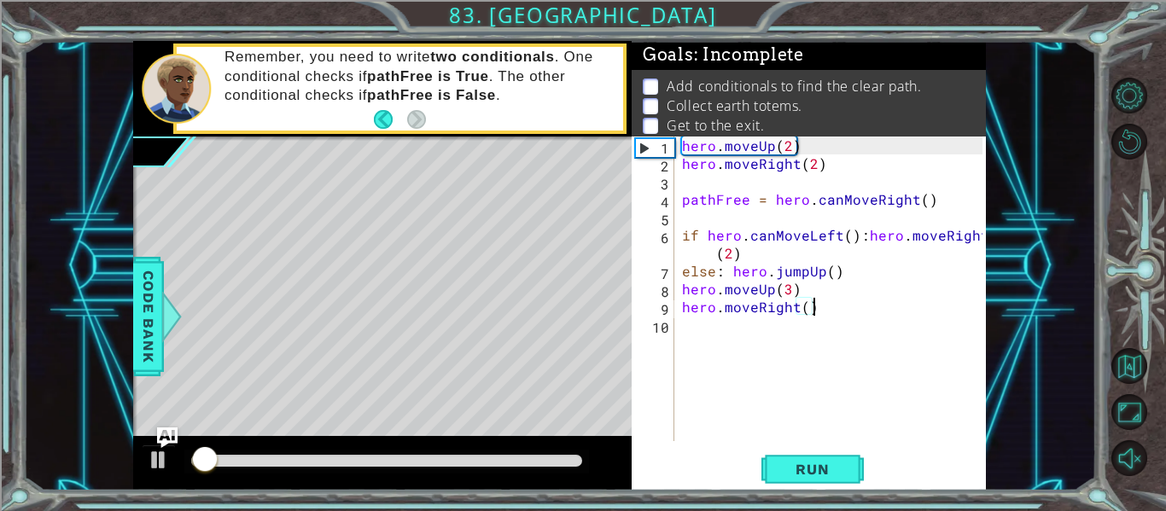
click at [701, 238] on div "hero . moveUp ( 2 ) hero . moveRight ( 2 ) pathFree = hero . canMoveRight ( ) i…" at bounding box center [835, 307] width 313 height 341
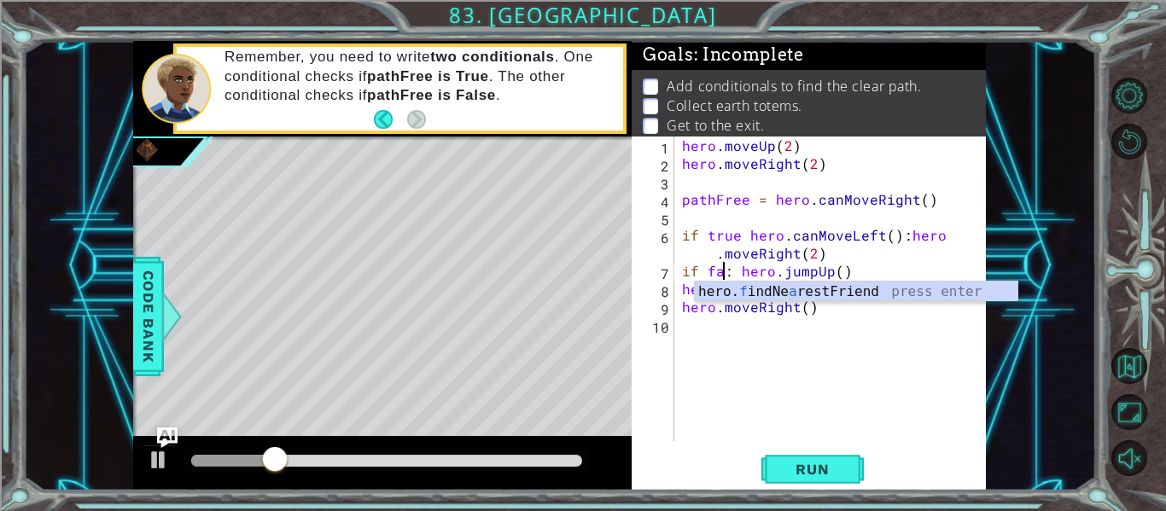
scroll to position [0, 4]
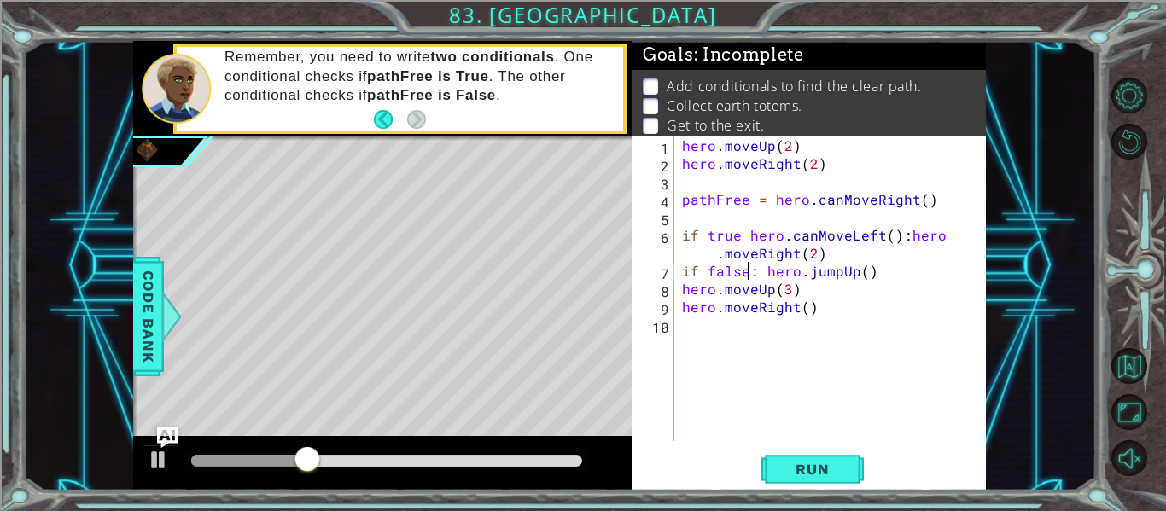
click at [739, 237] on div "hero . moveUp ( 2 ) hero . moveRight ( 2 ) pathFree = hero . canMoveRight ( ) i…" at bounding box center [835, 307] width 313 height 341
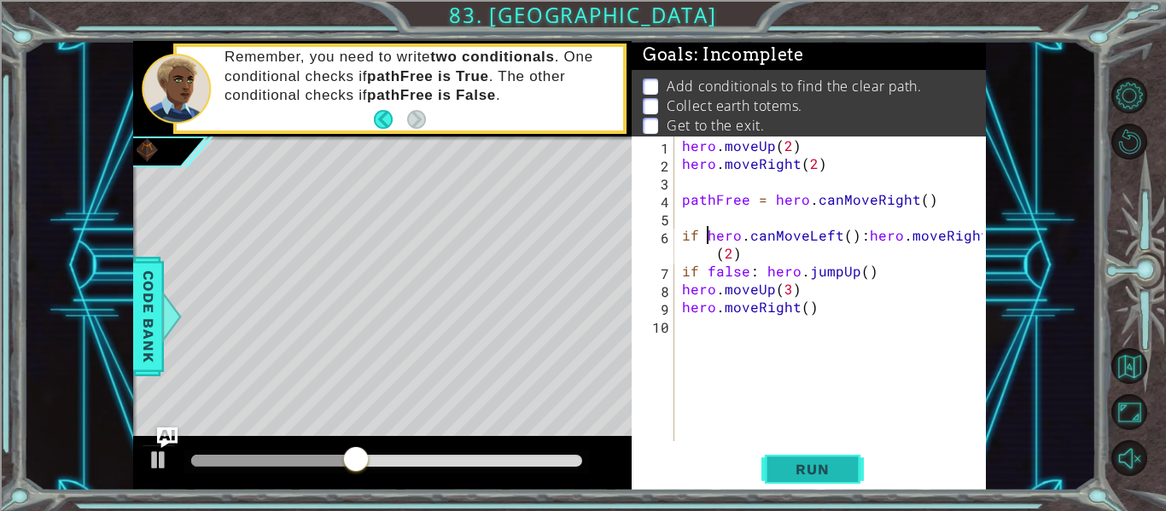
type textarea "if hero.canMoveLeft():hero.moveRight(2)"
click at [823, 472] on span "Run" at bounding box center [812, 469] width 67 height 17
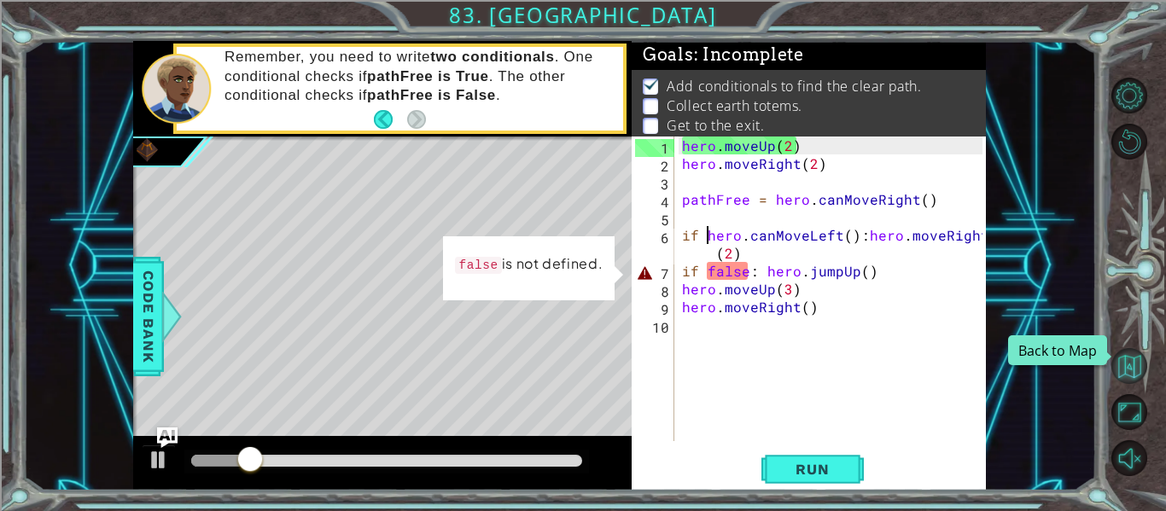
click at [1119, 364] on button "Back to Map" at bounding box center [1130, 366] width 36 height 36
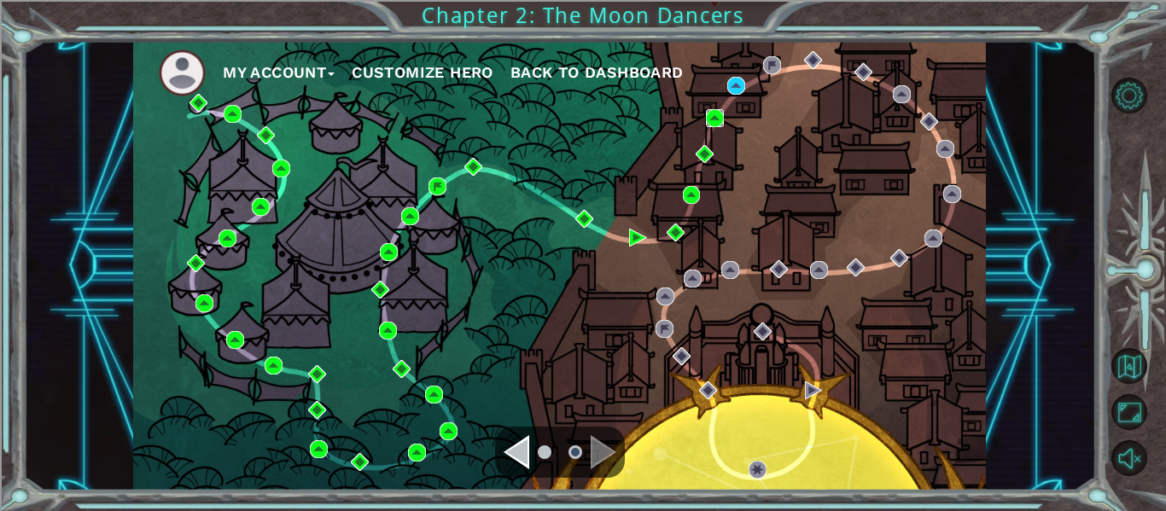
click at [716, 120] on img at bounding box center [715, 118] width 18 height 18
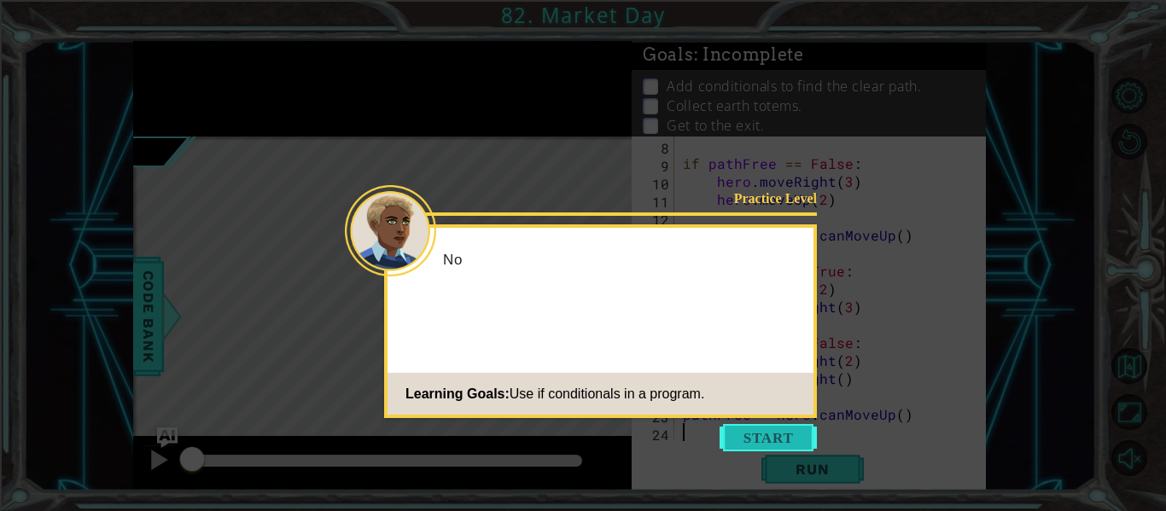
scroll to position [126, 0]
click at [740, 436] on button "Start" at bounding box center [768, 437] width 97 height 27
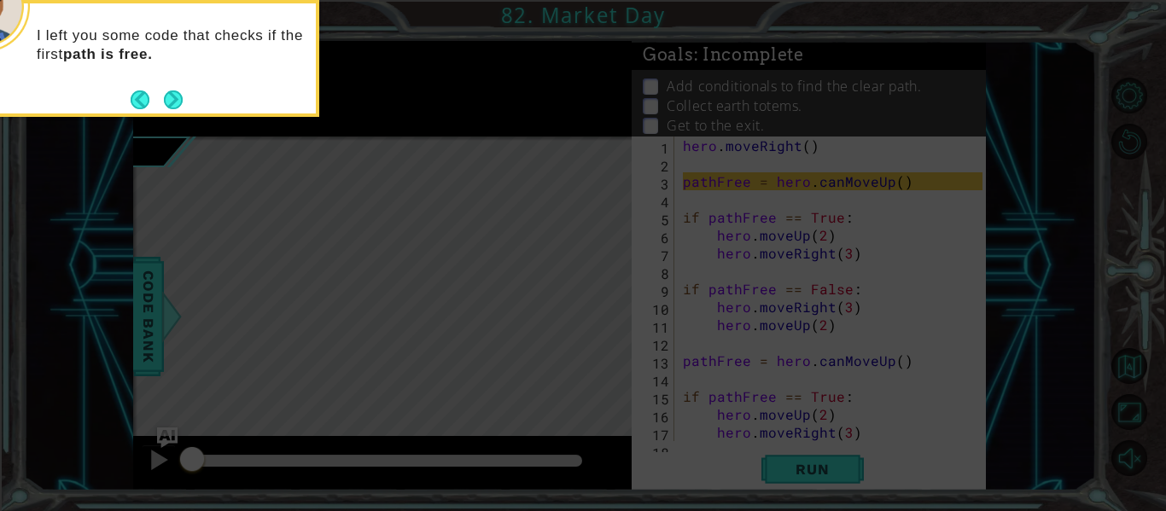
click at [681, 225] on icon at bounding box center [583, 255] width 1166 height 511
click at [183, 96] on button "Next" at bounding box center [173, 100] width 19 height 19
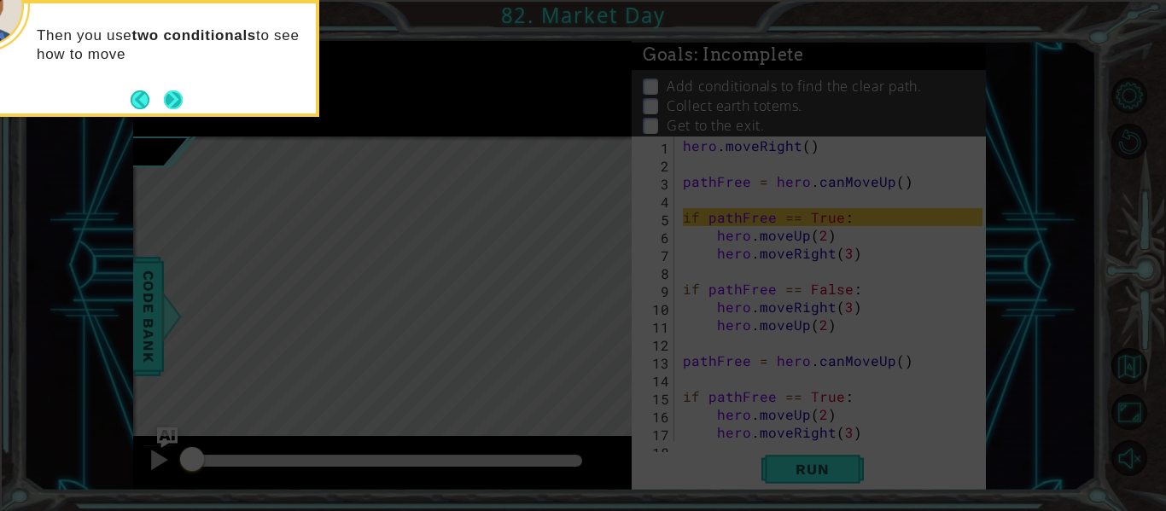
click at [172, 102] on button "Next" at bounding box center [173, 100] width 20 height 20
click at [172, 106] on button "Next" at bounding box center [173, 100] width 19 height 19
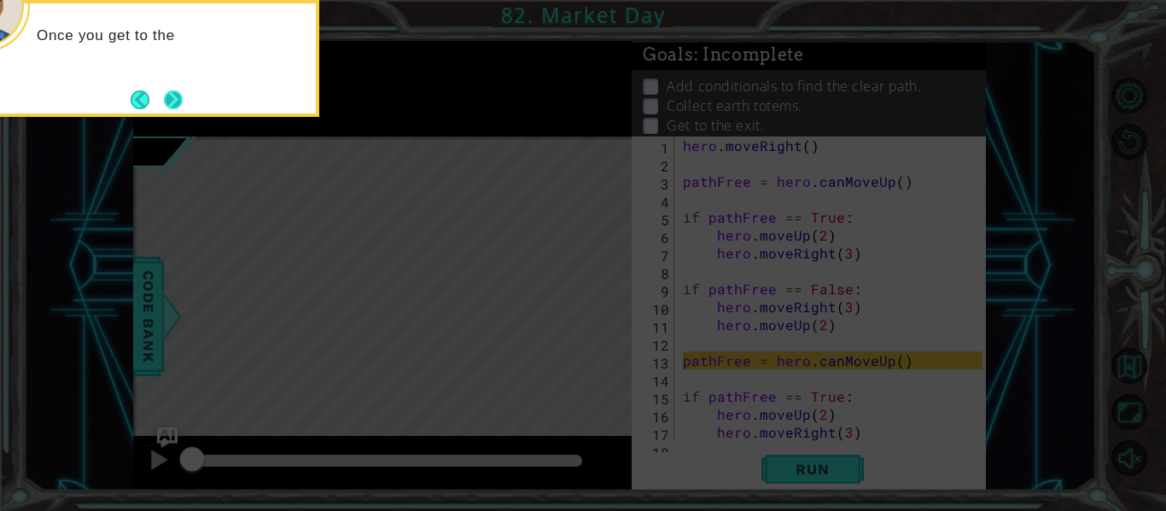
click at [178, 108] on button "Next" at bounding box center [173, 100] width 19 height 19
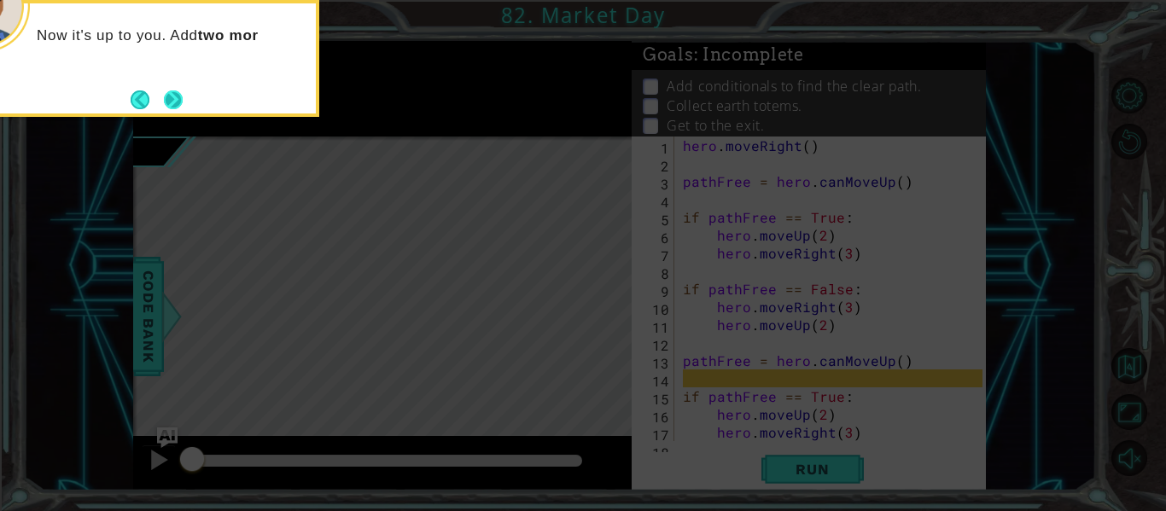
click at [174, 101] on button "Next" at bounding box center [174, 100] width 20 height 20
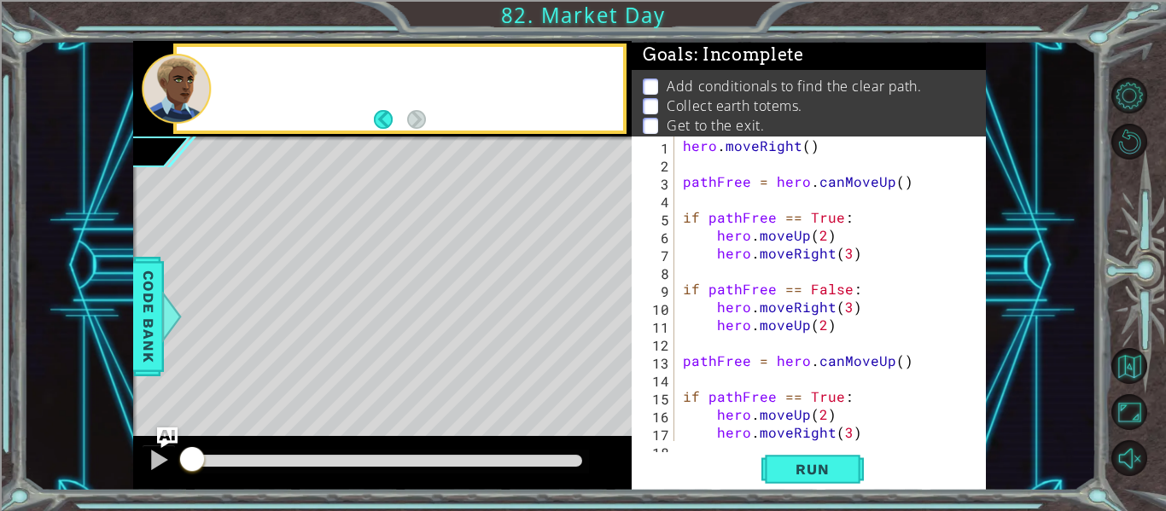
click at [174, 101] on div at bounding box center [176, 89] width 69 height 70
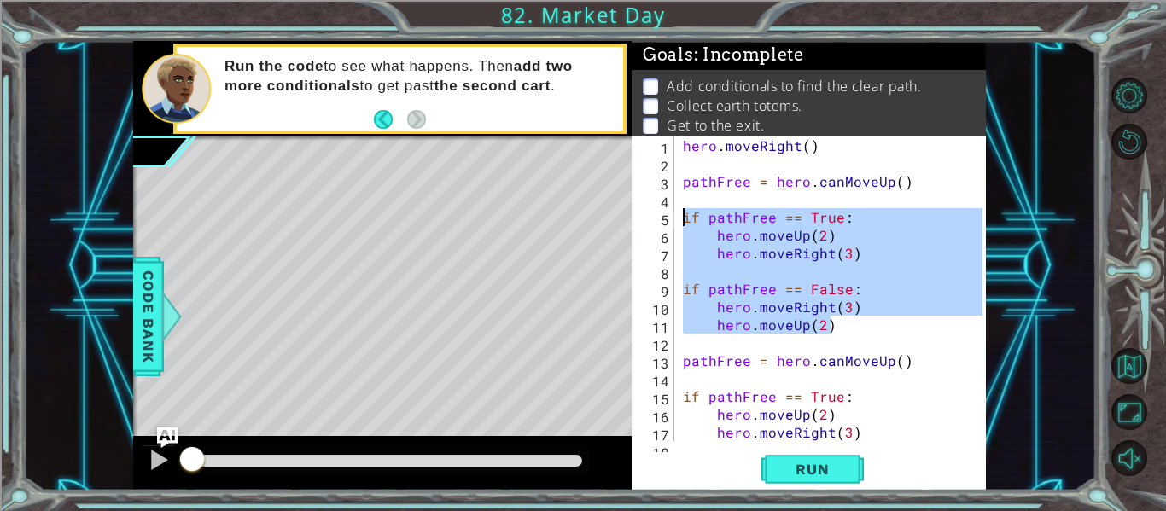
drag, startPoint x: 839, startPoint y: 324, endPoint x: 683, endPoint y: 213, distance: 192.2
click at [683, 213] on div "hero . moveRight ( ) pathFree = hero . canMoveUp ( ) if pathFree == True : hero…" at bounding box center [836, 307] width 312 height 341
type textarea "if pathFree == True: hero.moveUp(2)"
click at [1121, 359] on button "Back to Map" at bounding box center [1130, 366] width 36 height 36
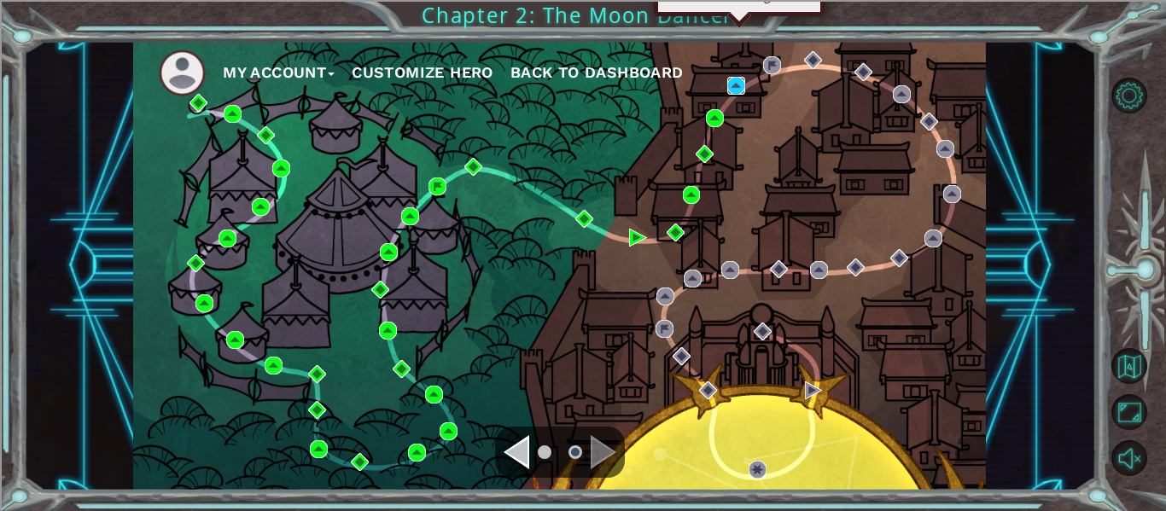
click at [731, 88] on img at bounding box center [737, 86] width 18 height 18
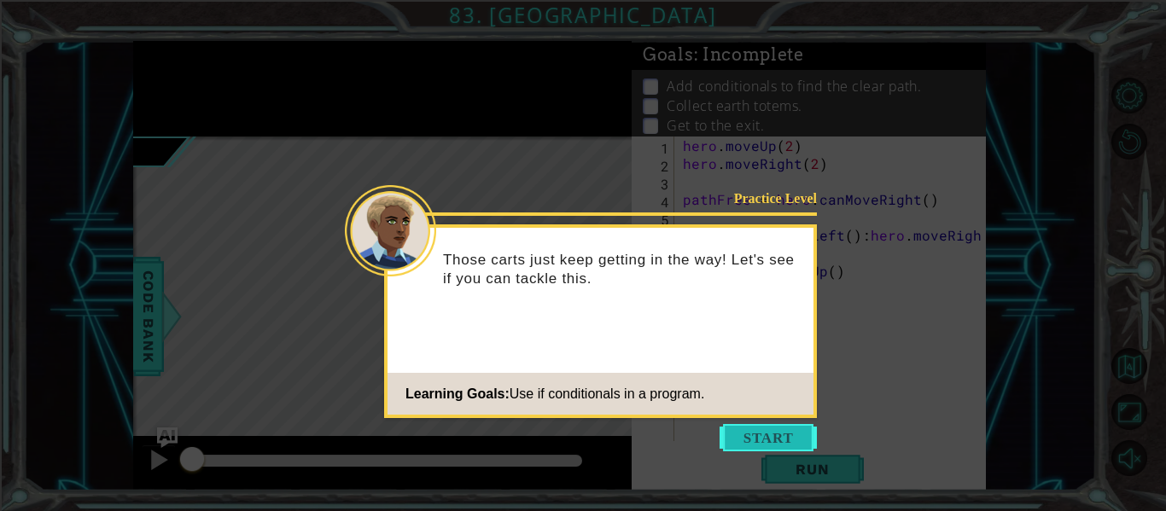
click at [747, 433] on button "Start" at bounding box center [768, 437] width 97 height 27
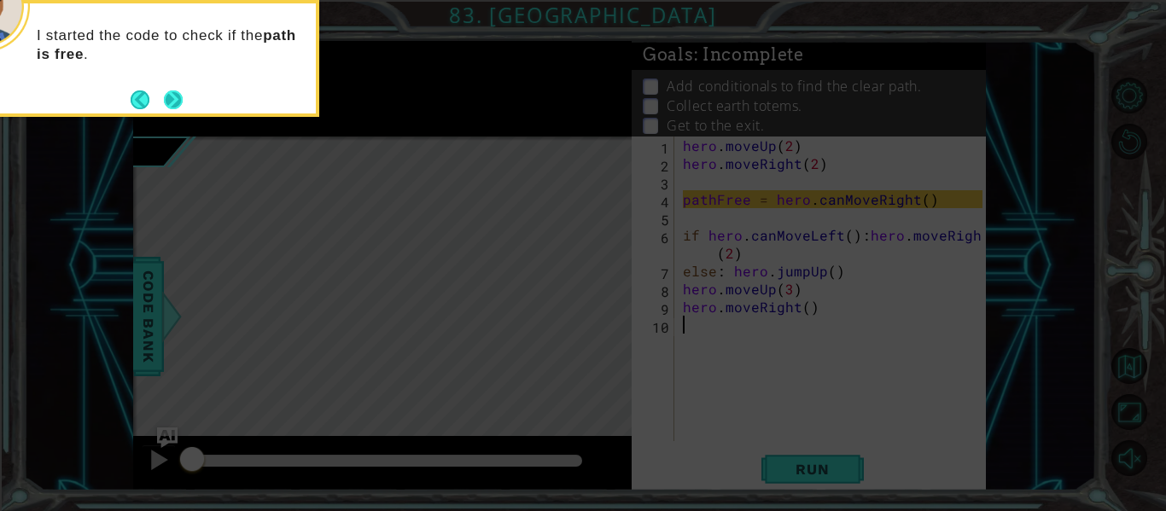
click at [167, 100] on button "Next" at bounding box center [173, 100] width 19 height 19
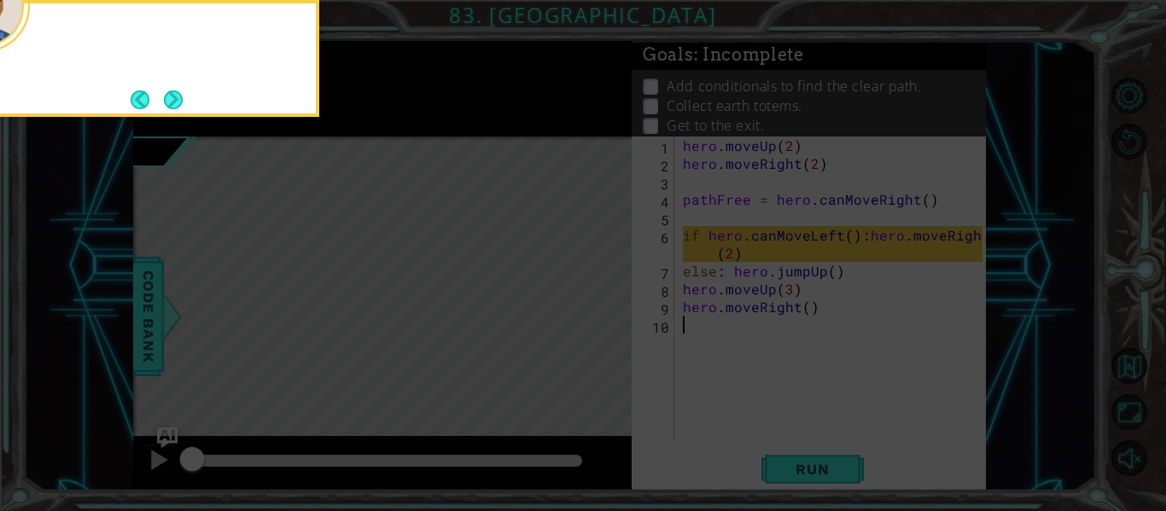
click at [167, 100] on button "Next" at bounding box center [173, 100] width 20 height 20
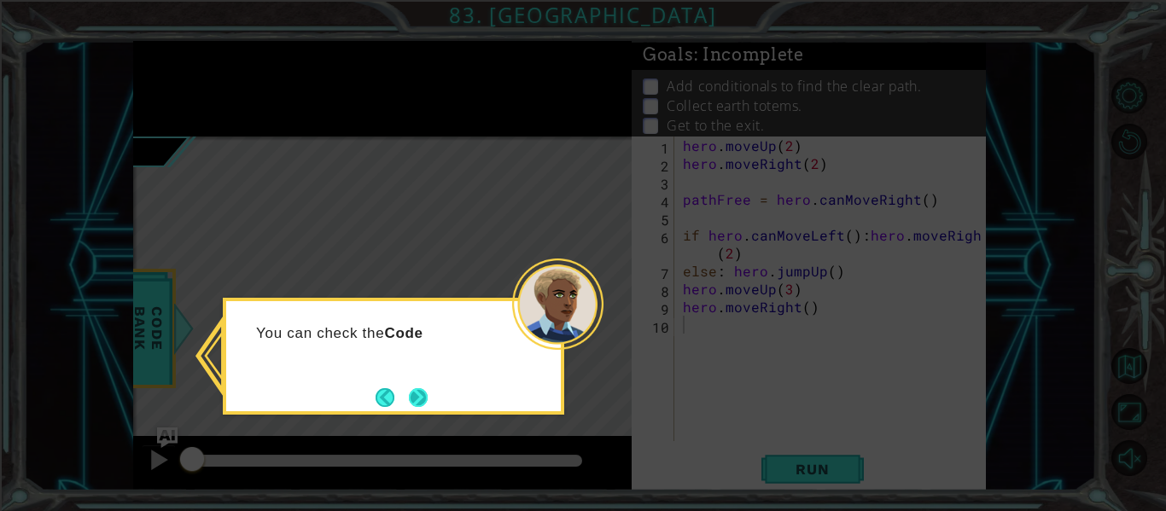
click at [409, 400] on button "Next" at bounding box center [418, 398] width 19 height 19
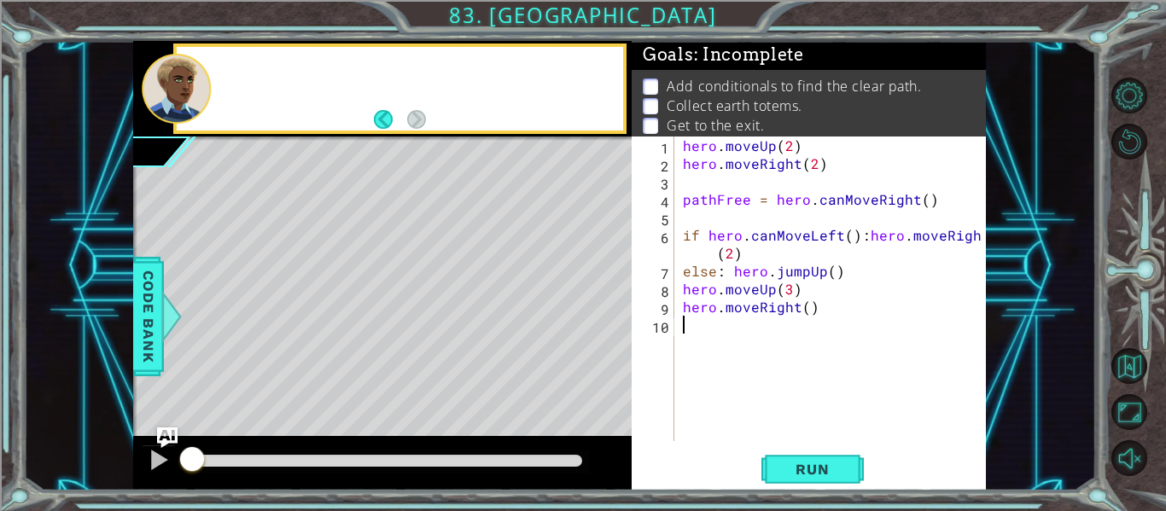
click at [409, 400] on div "Level Map" at bounding box center [527, 388] width 789 height 503
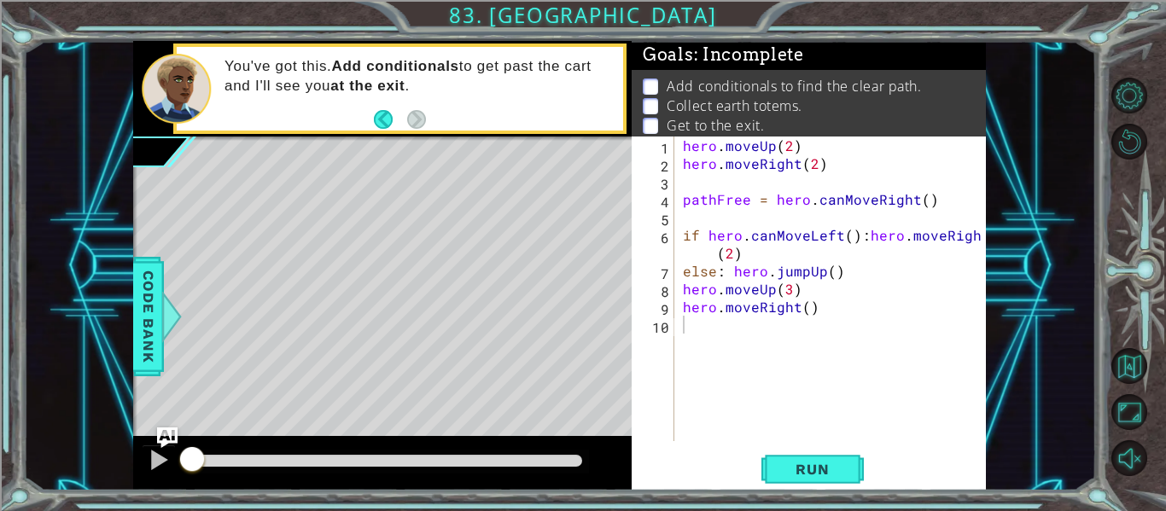
click at [773, 299] on div "hero . moveUp ( 2 ) hero . moveRight ( 2 ) pathFree = hero . canMoveRight ( ) i…" at bounding box center [836, 307] width 312 height 341
type textarea "hero.moveRight()"
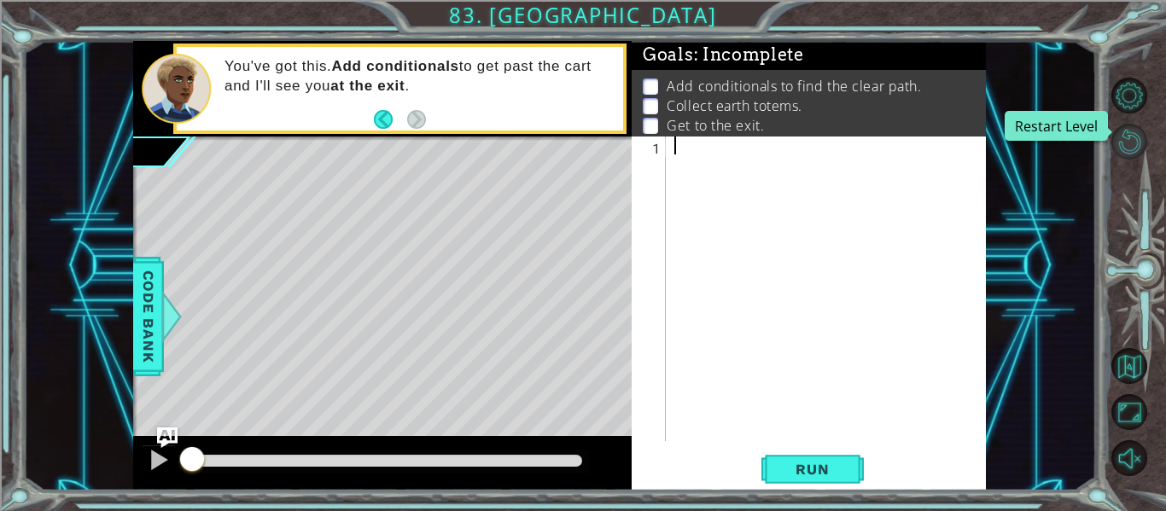
click at [1137, 130] on button "Restart Level" at bounding box center [1130, 142] width 36 height 36
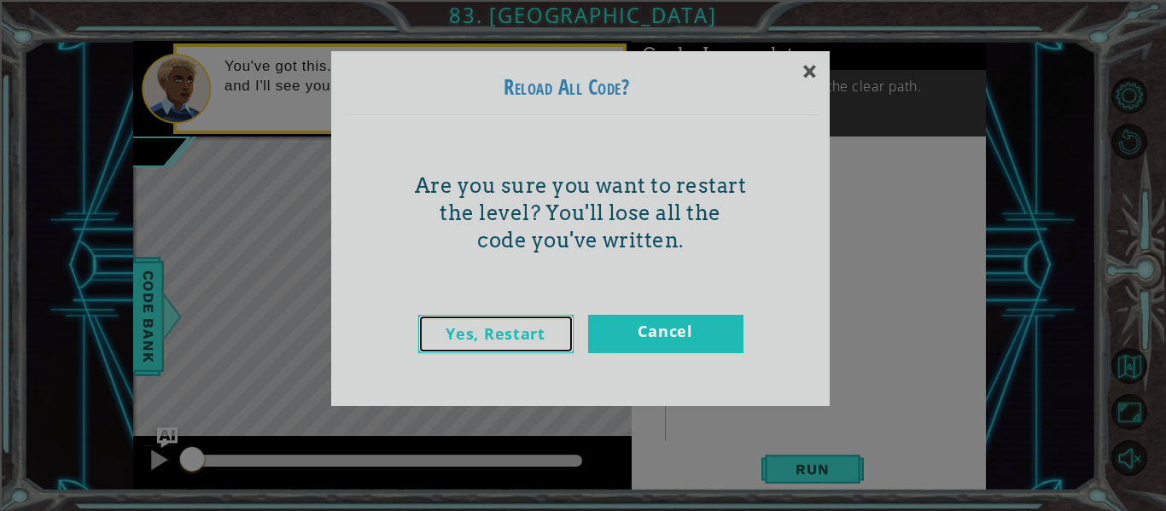
click at [514, 343] on link "Yes, Restart" at bounding box center [495, 334] width 155 height 38
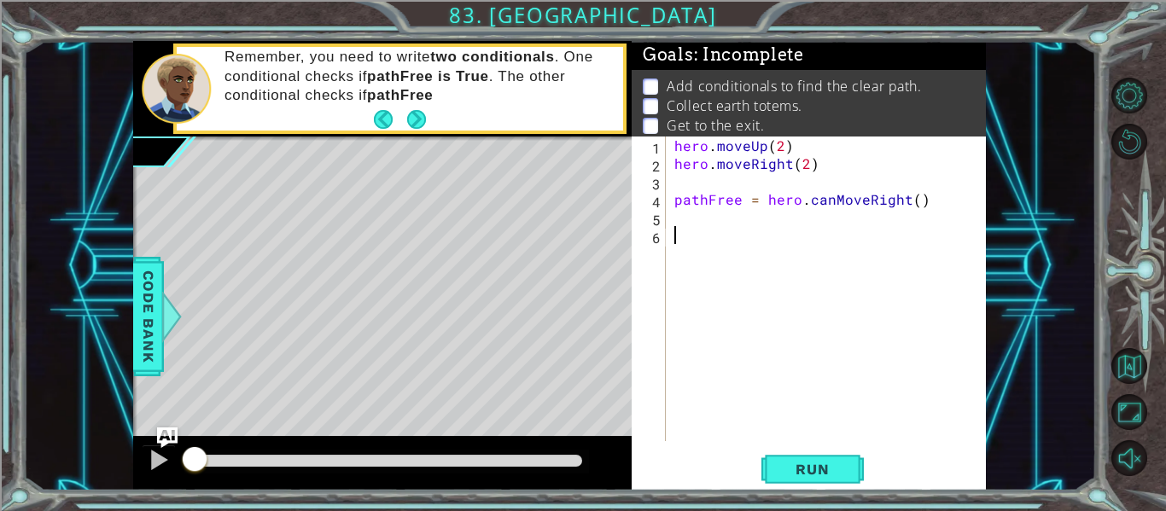
click at [747, 247] on div "hero . moveUp ( 2 ) hero . moveRight ( 2 ) pathFree = hero . canMoveRight ( )" at bounding box center [831, 307] width 320 height 341
click at [406, 120] on button "Back" at bounding box center [390, 119] width 33 height 19
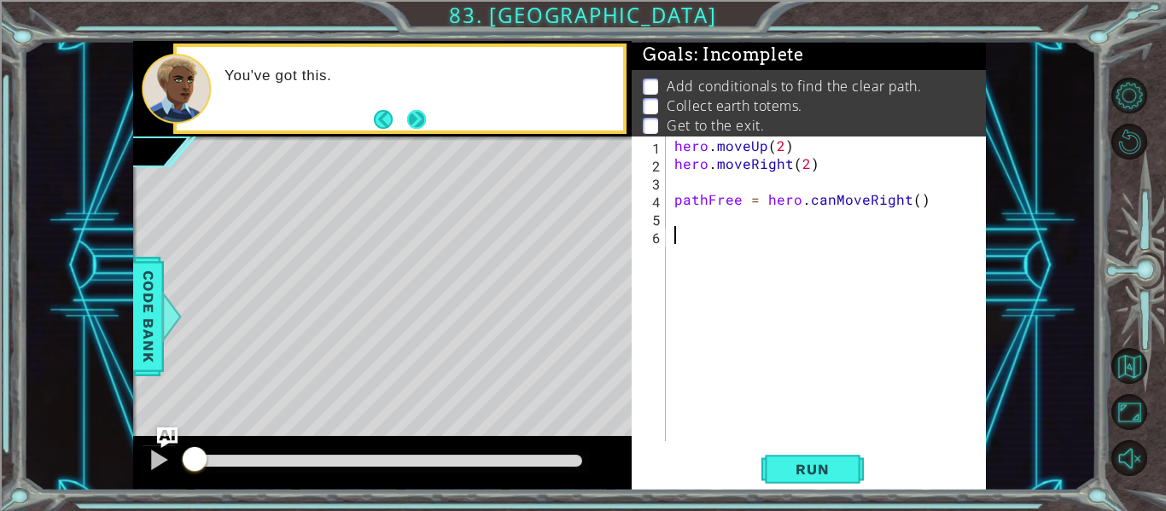
click at [418, 118] on button "Next" at bounding box center [417, 119] width 20 height 20
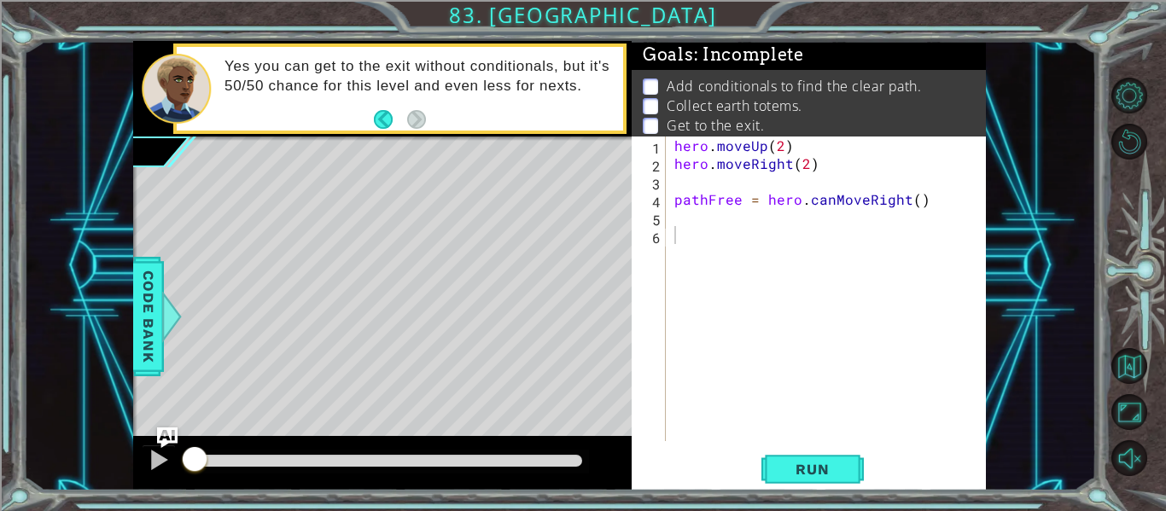
click at [707, 241] on div "hero . moveUp ( 2 ) hero . moveRight ( 2 ) pathFree = hero . canMoveRight ( )" at bounding box center [831, 307] width 320 height 341
click at [1133, 366] on button "Back to Map" at bounding box center [1130, 366] width 36 height 36
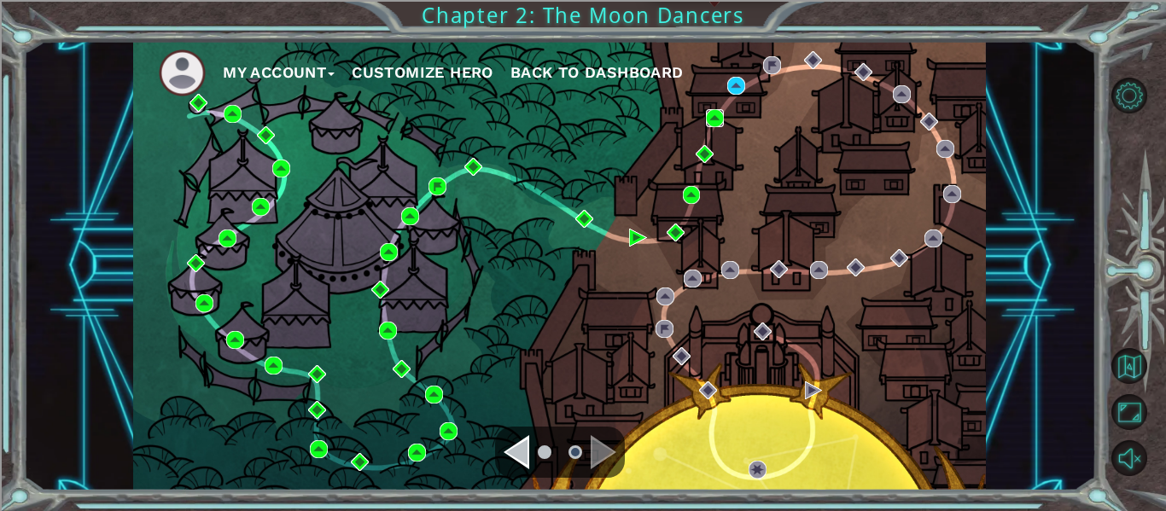
click at [715, 114] on img at bounding box center [715, 118] width 18 height 18
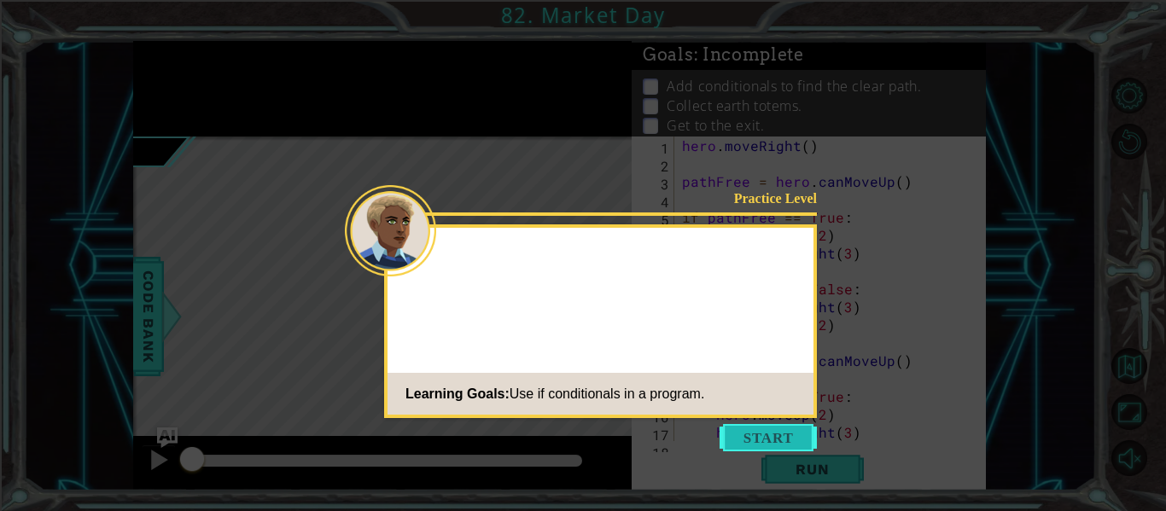
click at [758, 428] on button "Start" at bounding box center [768, 437] width 97 height 27
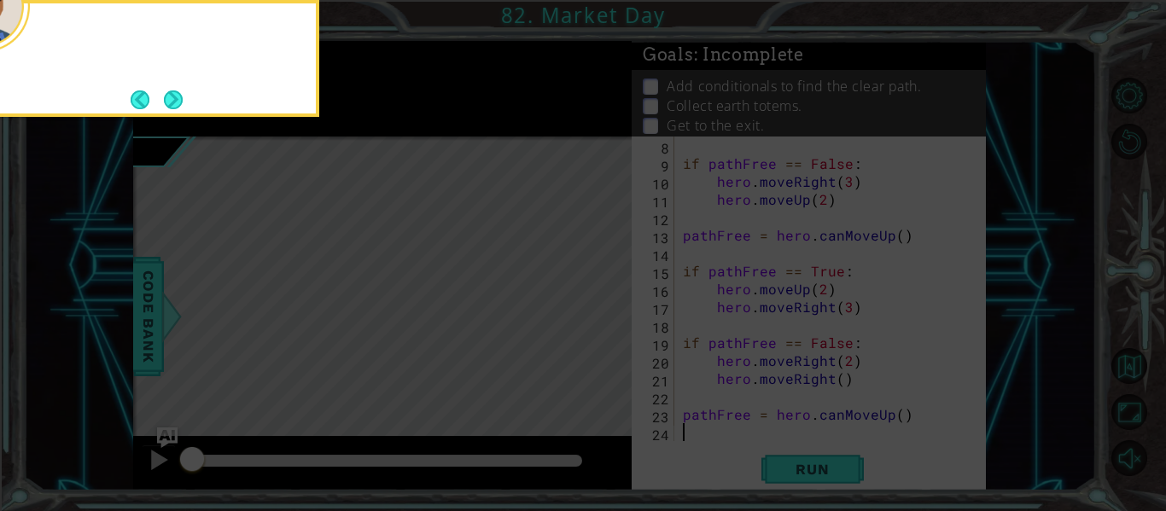
scroll to position [126, 0]
click at [741, 328] on icon at bounding box center [583, 255] width 1166 height 511
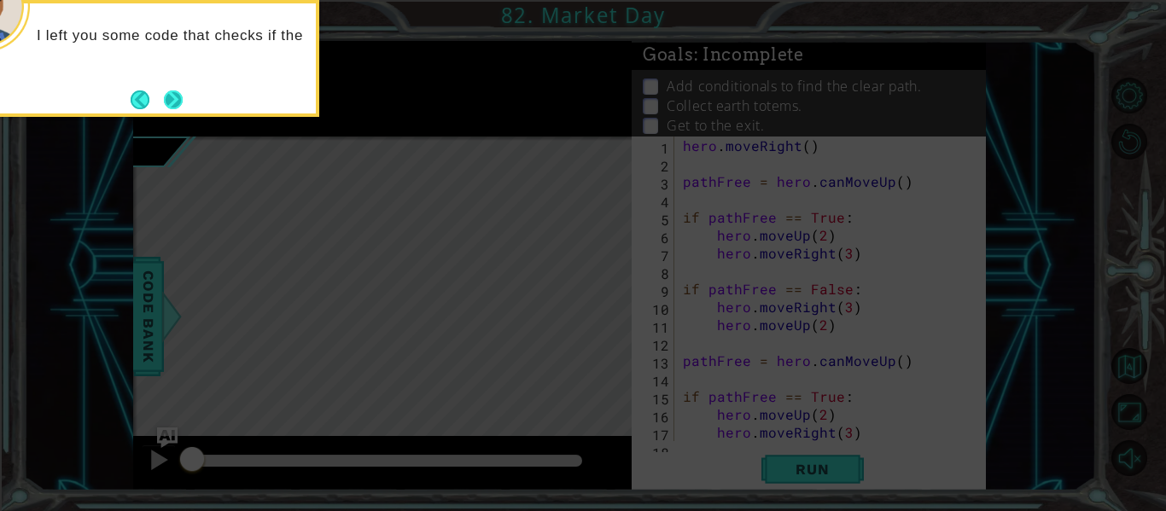
click at [176, 98] on button "Next" at bounding box center [173, 99] width 25 height 25
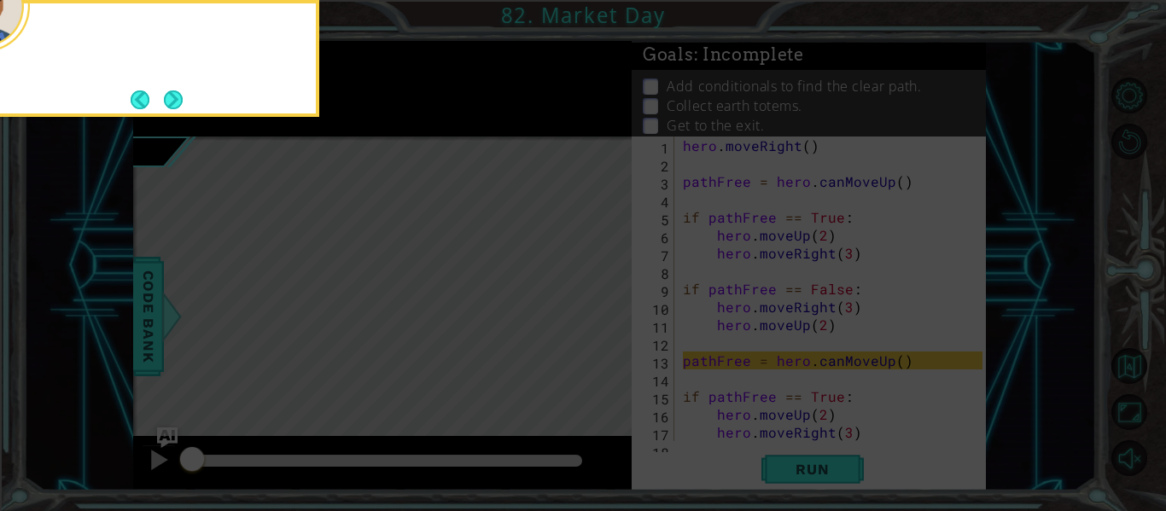
click at [176, 98] on button "Next" at bounding box center [174, 100] width 20 height 20
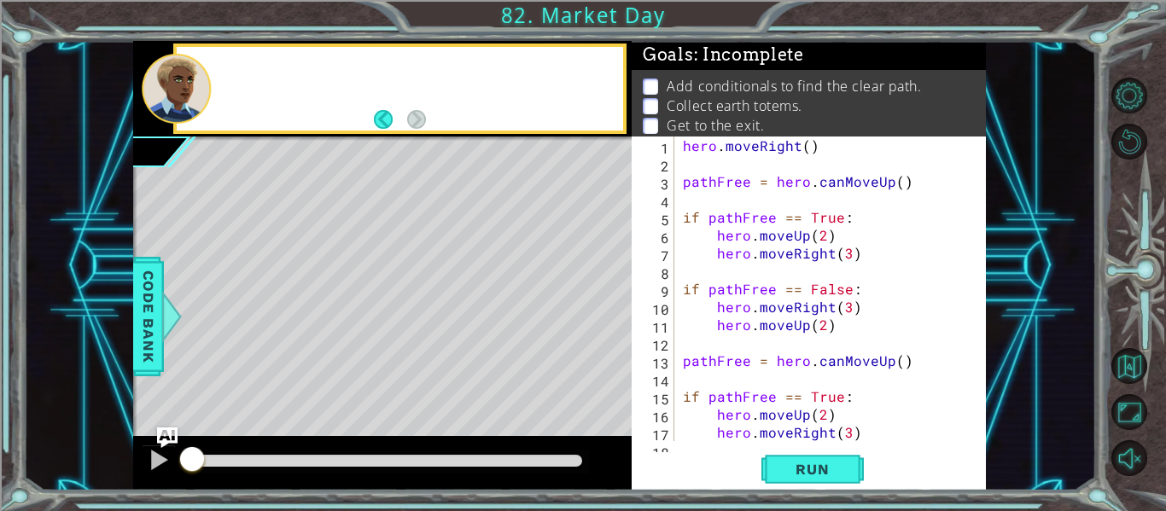
click at [176, 98] on div at bounding box center [176, 89] width 69 height 70
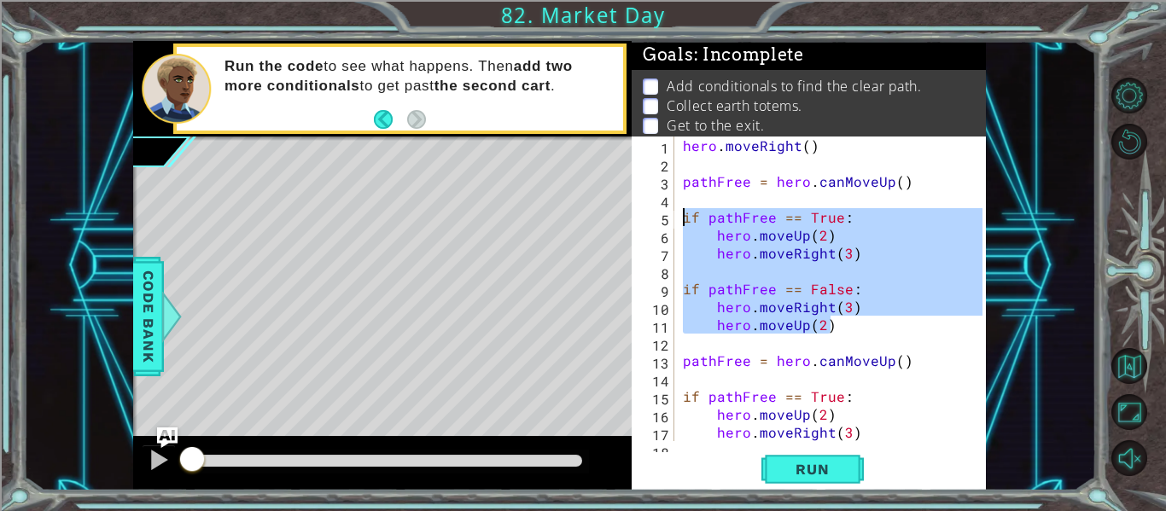
drag, startPoint x: 829, startPoint y: 326, endPoint x: 679, endPoint y: 215, distance: 186.8
click at [680, 215] on div "hero . moveRight ( ) pathFree = hero . canMoveUp ( ) if pathFree == True : hero…" at bounding box center [836, 307] width 312 height 341
paste textarea "Code Area"
type textarea "hero.moveUp(2)"
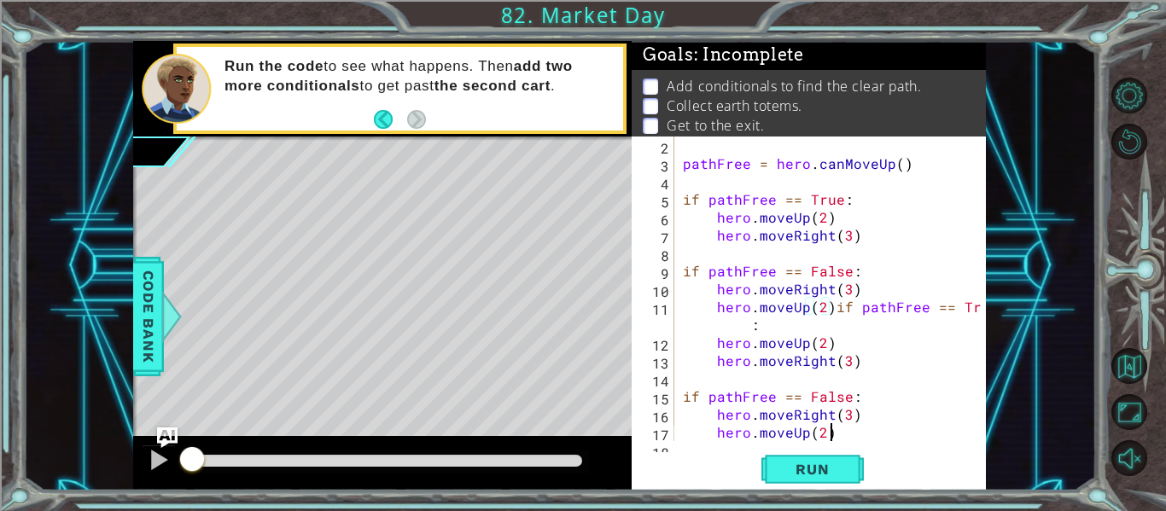
scroll to position [18, 0]
click at [1119, 369] on button "Back to Map" at bounding box center [1130, 366] width 36 height 36
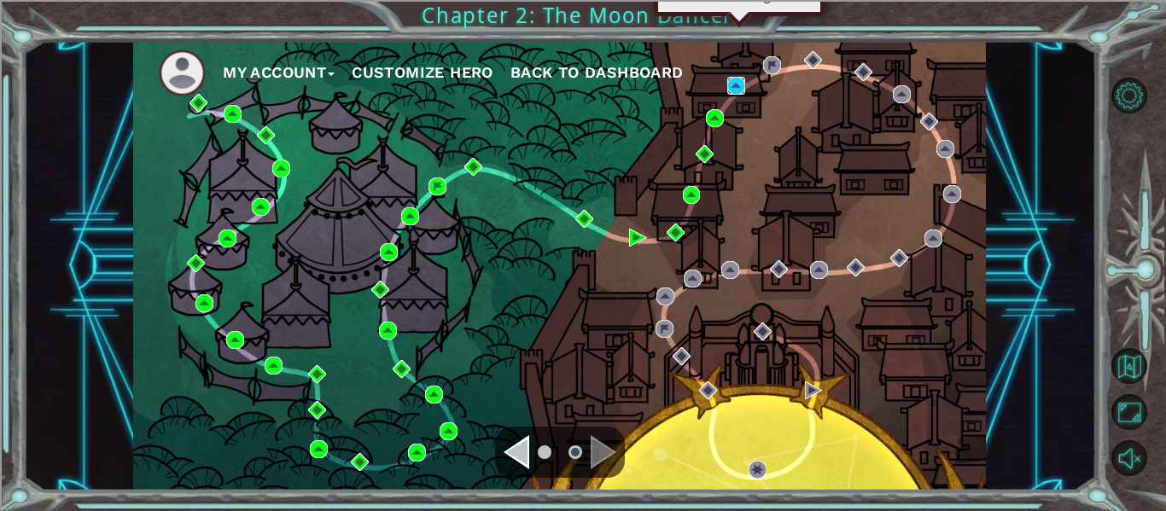
click at [735, 84] on img at bounding box center [737, 86] width 18 height 18
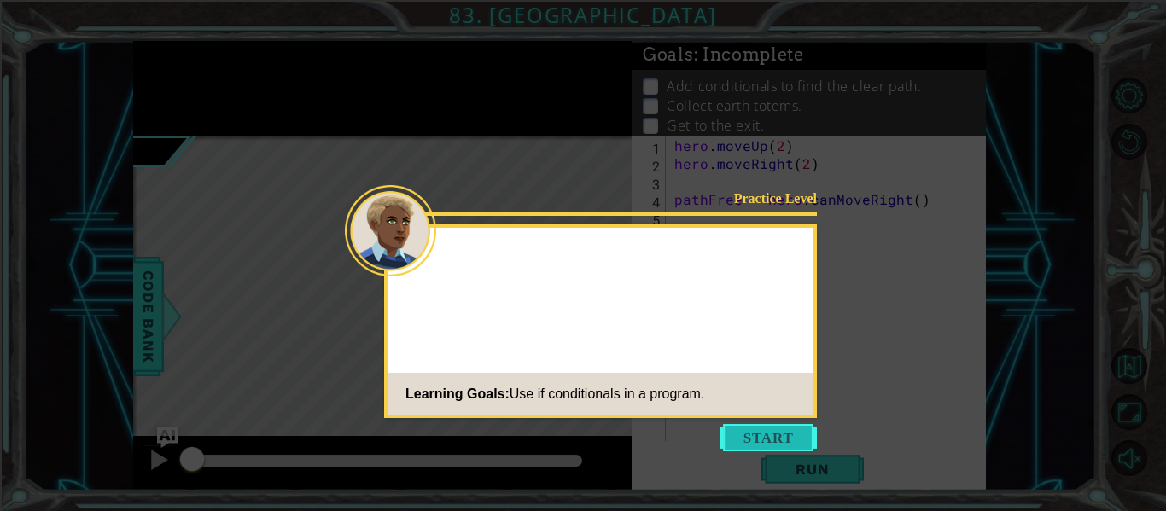
click at [775, 434] on button "Start" at bounding box center [768, 437] width 97 height 27
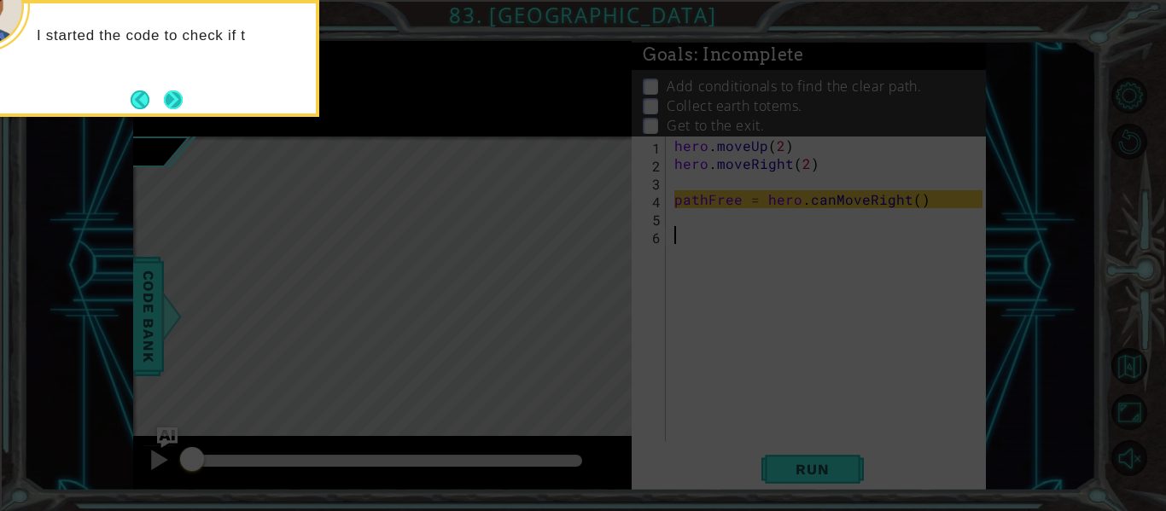
click at [177, 95] on button "Next" at bounding box center [174, 100] width 20 height 20
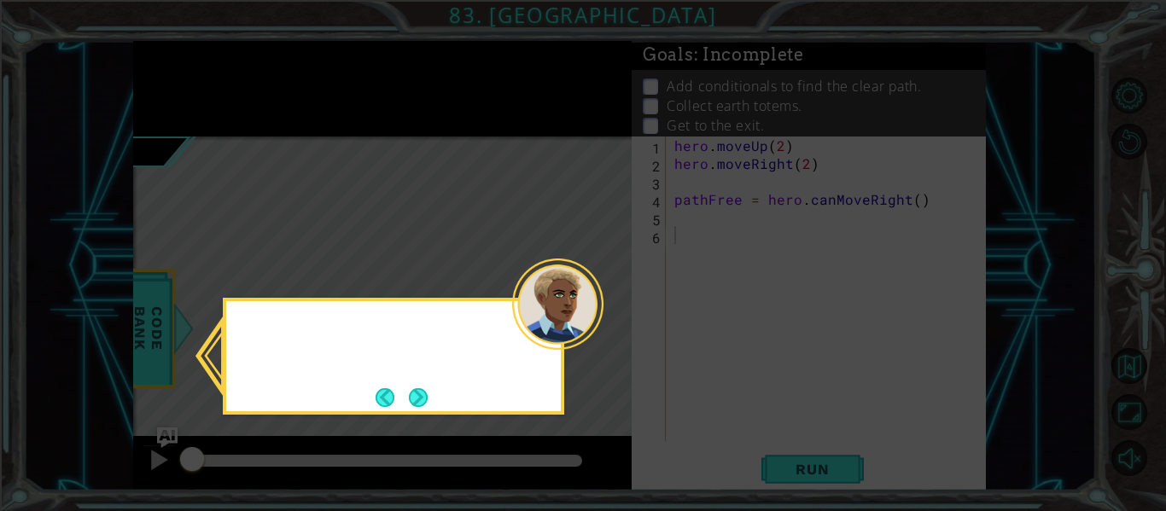
click at [177, 95] on icon at bounding box center [583, 255] width 1166 height 511
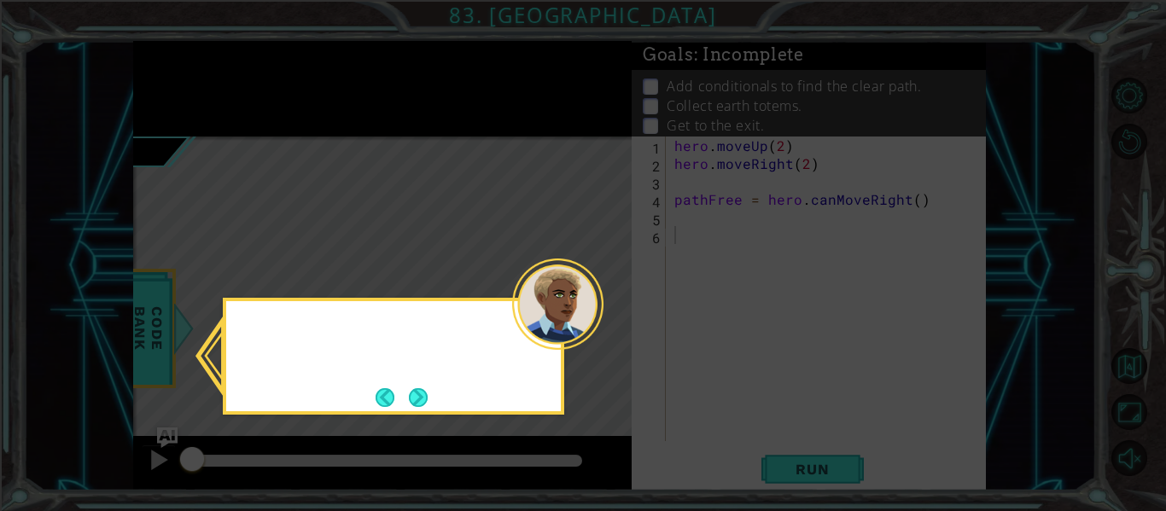
click at [177, 95] on icon at bounding box center [583, 255] width 1166 height 511
click at [420, 406] on button "Next" at bounding box center [417, 397] width 21 height 21
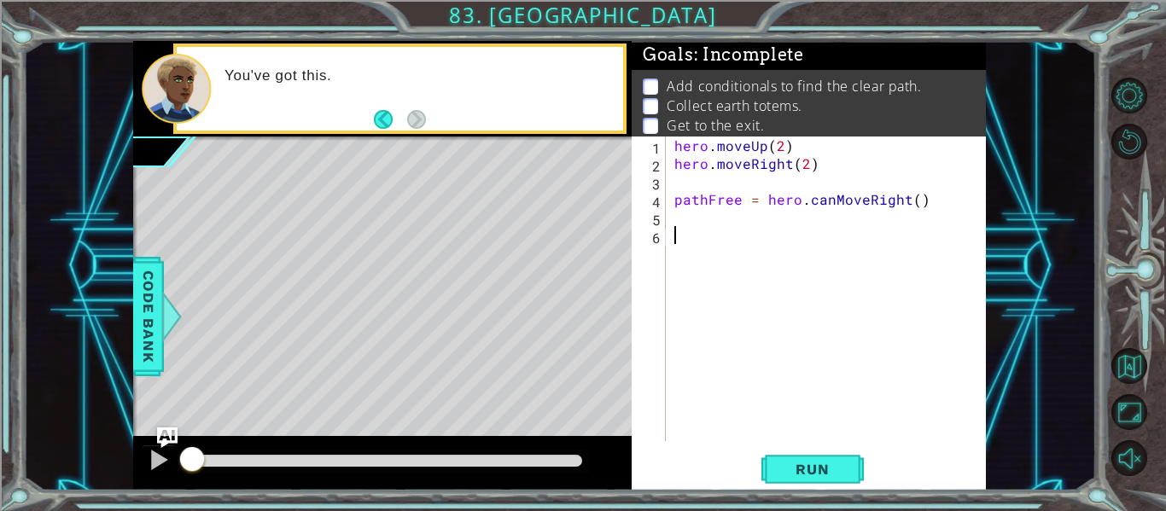
paste textarea "hero.moveUp(2)"
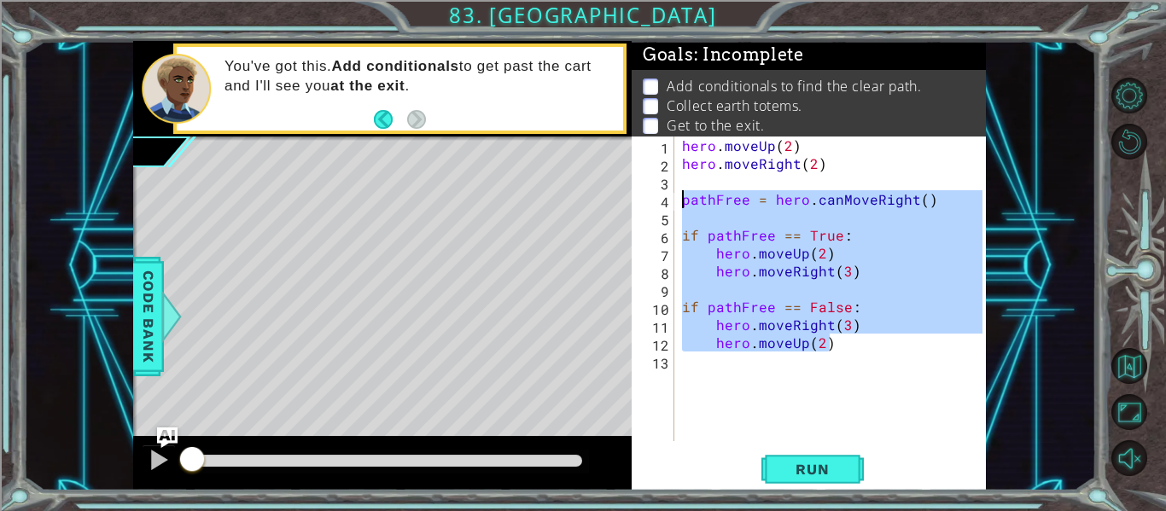
drag, startPoint x: 849, startPoint y: 343, endPoint x: 654, endPoint y: 196, distance: 243.9
click at [654, 196] on div "hero.moveUp(2) 1 2 3 4 5 6 7 8 9 10 11 12 13 hero . moveUp ( 2 ) hero . moveRig…" at bounding box center [807, 289] width 351 height 305
click at [824, 463] on span "Run" at bounding box center [812, 469] width 67 height 17
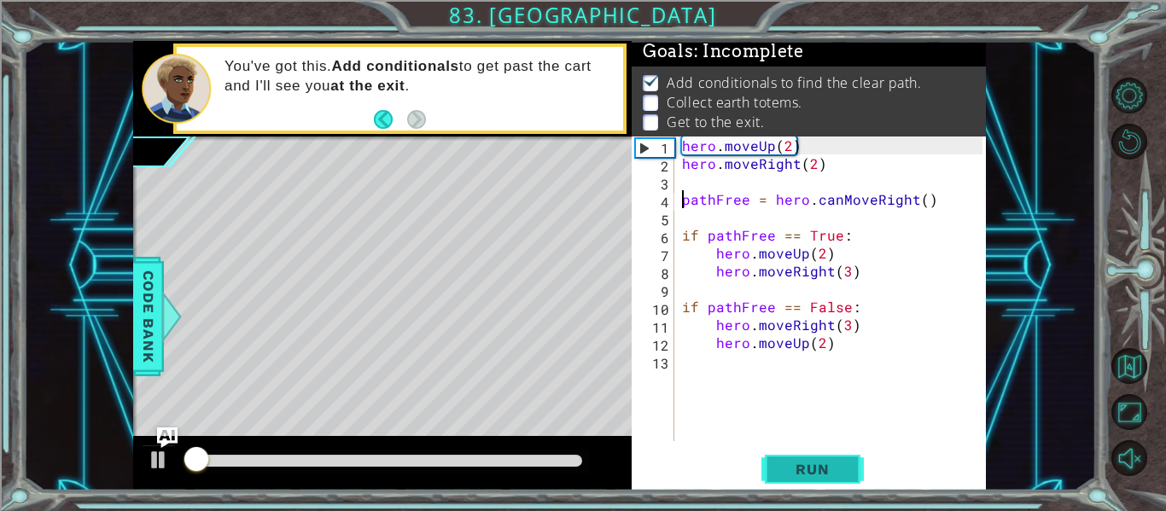
scroll to position [4, 0]
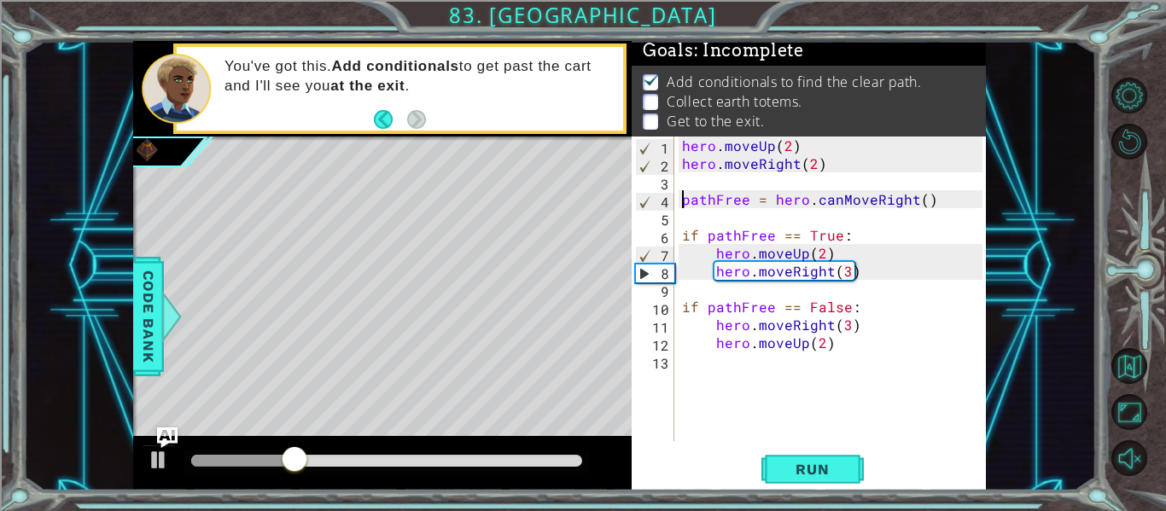
click at [819, 259] on div "hero . moveUp ( 2 ) hero . moveRight ( 2 ) pathFree = hero . canMoveRight ( ) i…" at bounding box center [835, 307] width 313 height 341
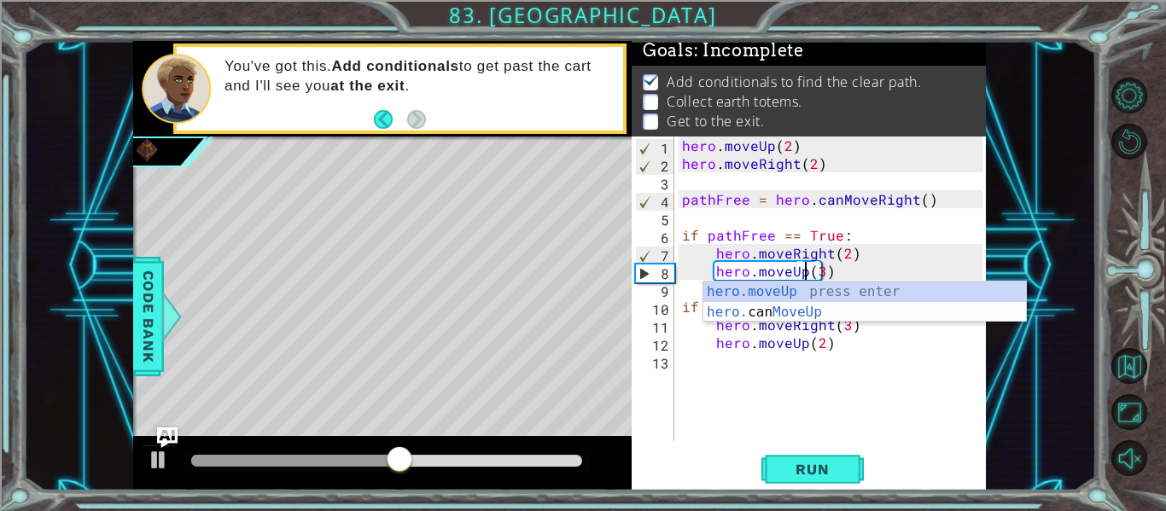
scroll to position [0, 9]
type textarea "hero.moveUp(3)"
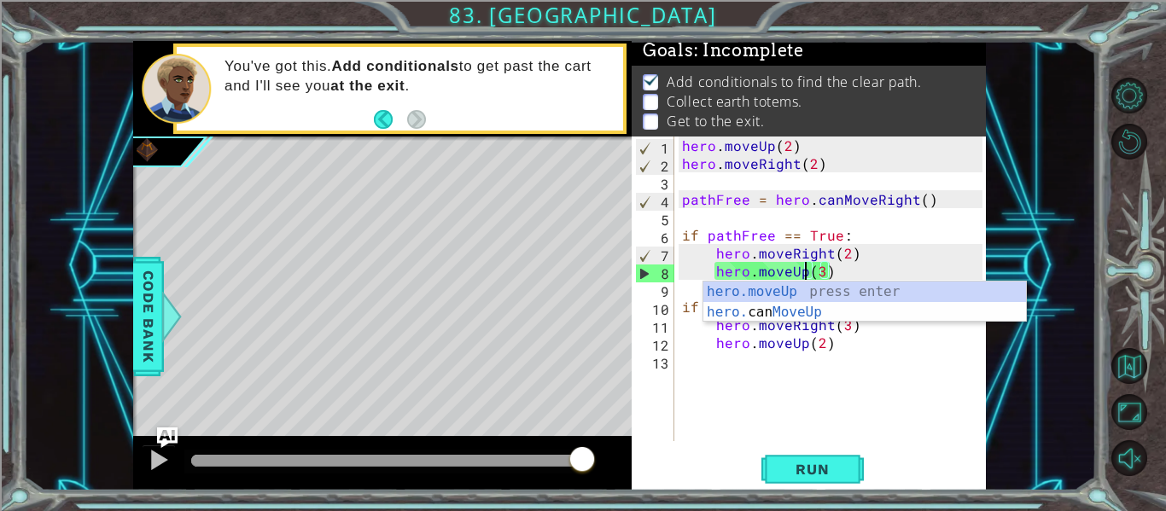
click at [800, 393] on div "hero . moveUp ( 2 ) hero . moveRight ( 2 ) pathFree = hero . canMoveRight ( ) i…" at bounding box center [835, 307] width 313 height 341
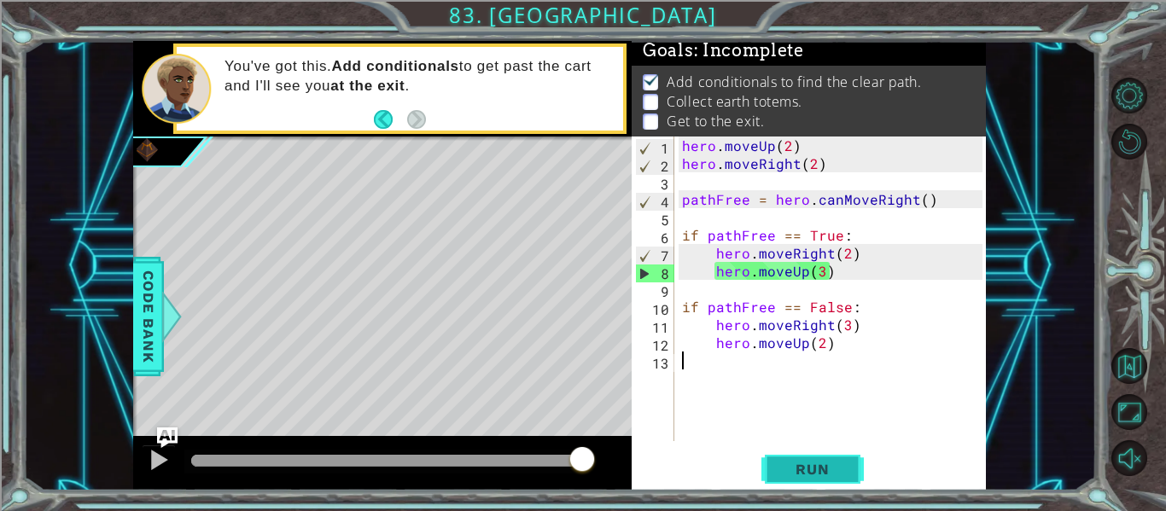
click at [792, 456] on button "Run" at bounding box center [813, 470] width 102 height 35
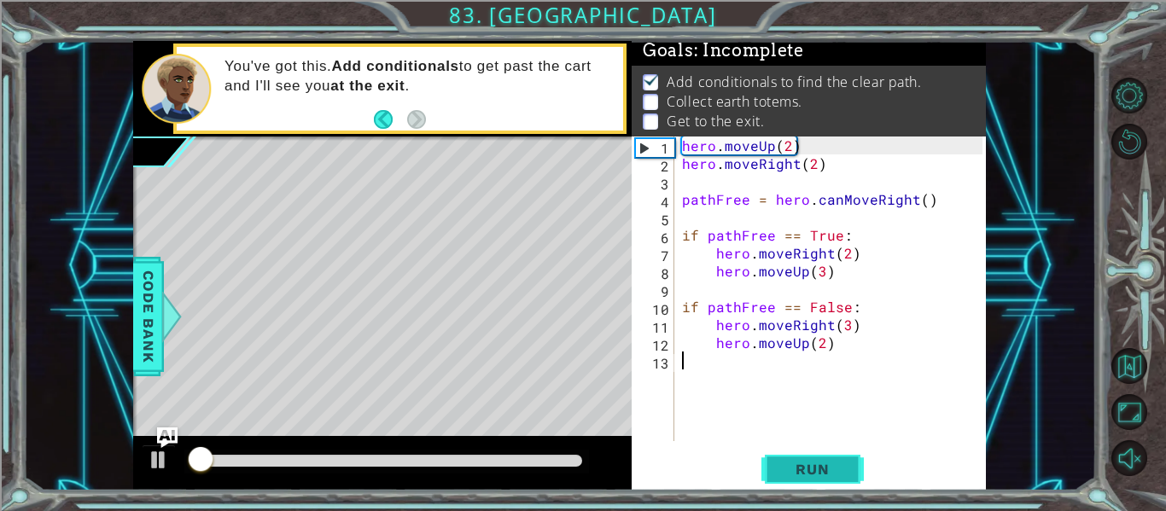
click at [792, 456] on button "Run" at bounding box center [813, 470] width 102 height 35
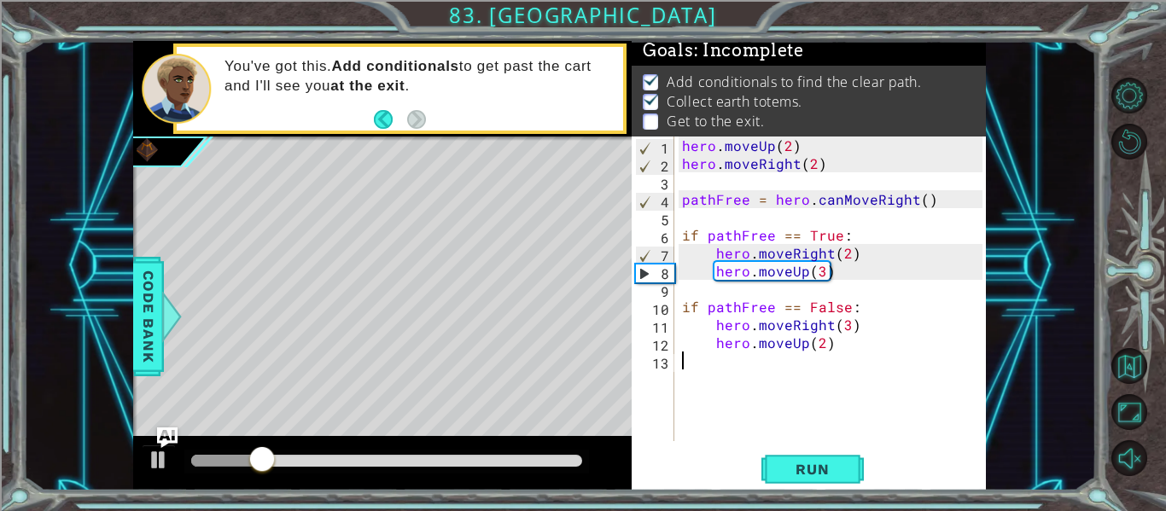
click at [810, 283] on div "hero . moveUp ( 2 ) hero . moveRight ( 2 ) pathFree = hero . canMoveRight ( ) i…" at bounding box center [835, 307] width 313 height 341
click at [850, 271] on div "hero . moveUp ( 2 ) hero . moveRight ( 2 ) pathFree = hero . canMoveRight ( ) i…" at bounding box center [835, 307] width 313 height 341
type textarea "hero.moveUp(3)"
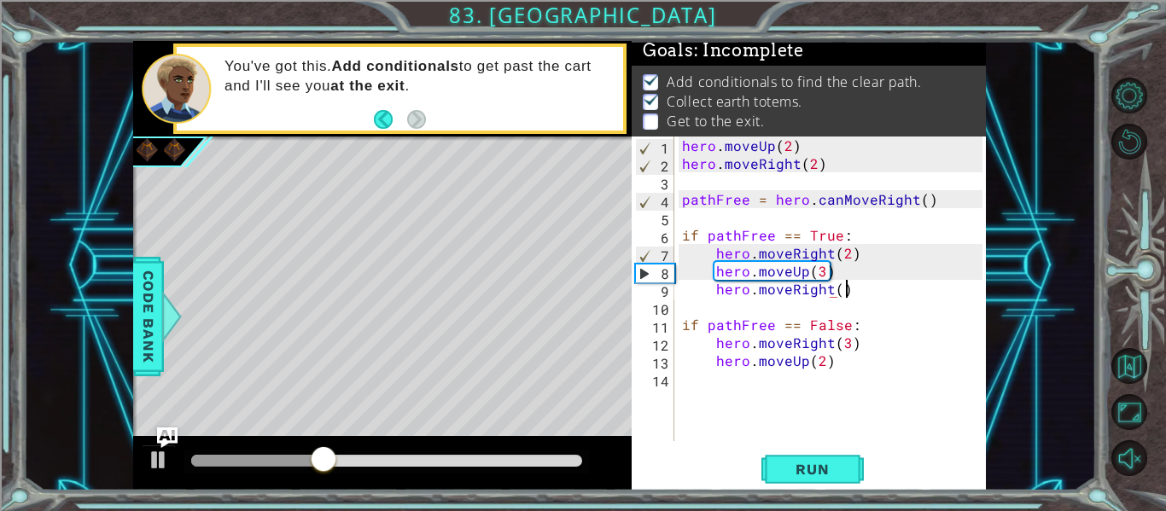
scroll to position [0, 9]
click at [831, 355] on div "hero . moveUp ( 2 ) hero . moveRight ( 2 ) pathFree = hero . canMoveRight ( ) i…" at bounding box center [835, 307] width 313 height 341
type textarea "hero.moveUp(2)"
click at [817, 471] on span "Run" at bounding box center [812, 469] width 67 height 17
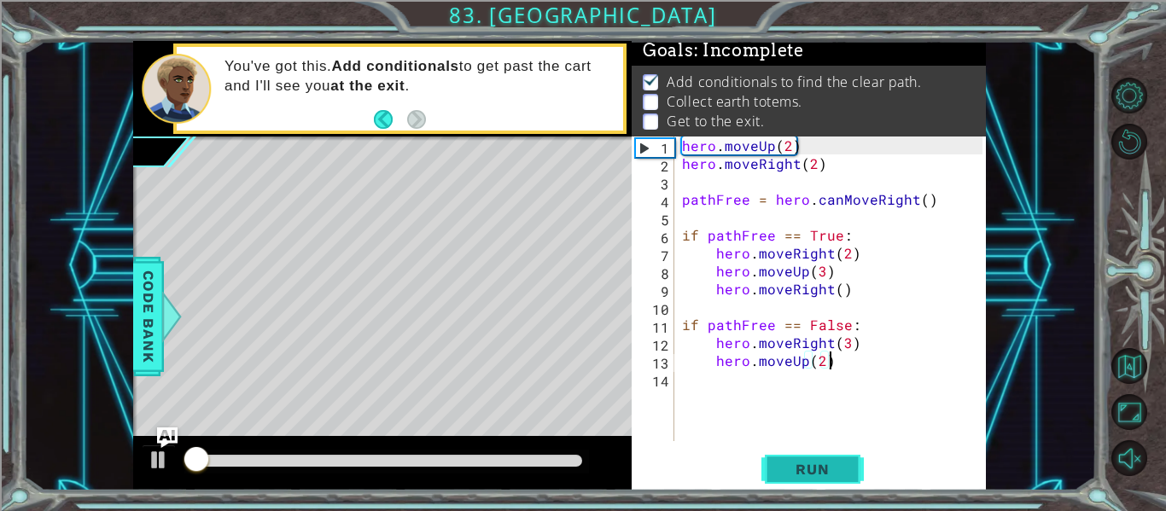
click at [817, 471] on span "Run" at bounding box center [812, 469] width 67 height 17
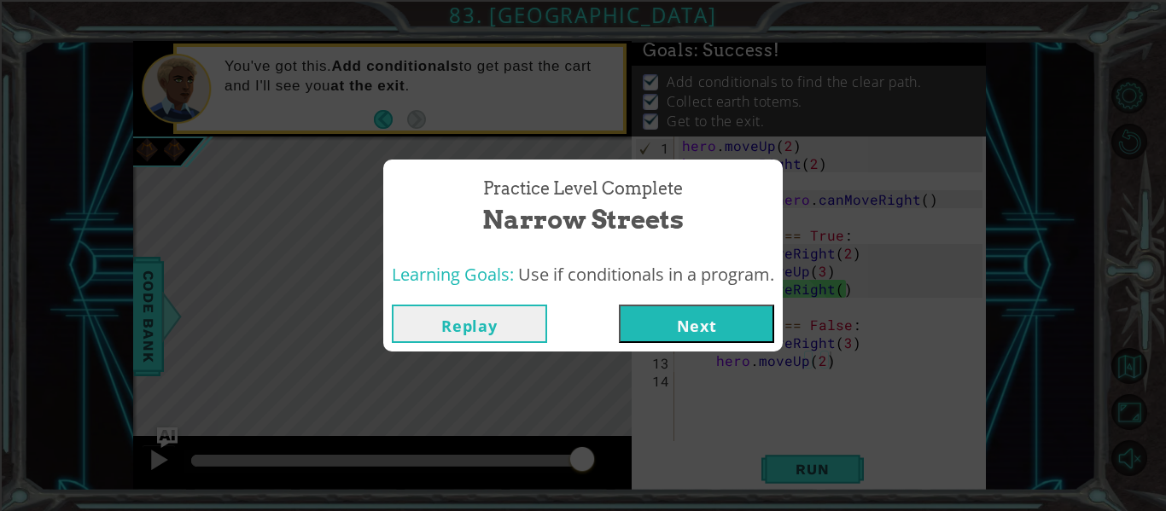
click at [684, 308] on button "Next" at bounding box center [696, 324] width 155 height 38
